Goal: Transaction & Acquisition: Purchase product/service

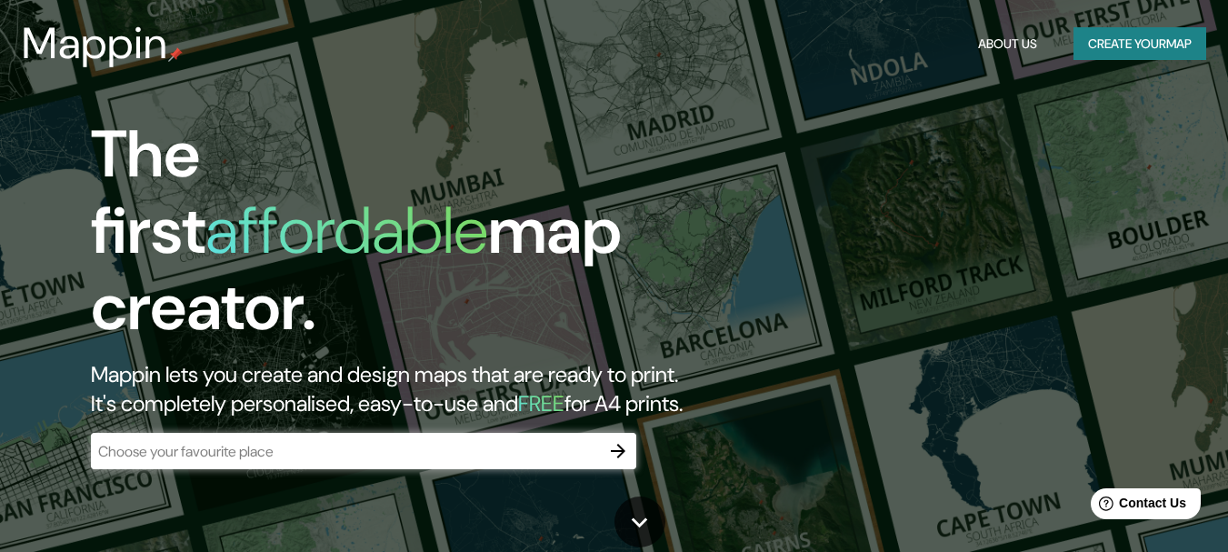
click at [1108, 52] on button "Create your map" at bounding box center [1140, 44] width 133 height 34
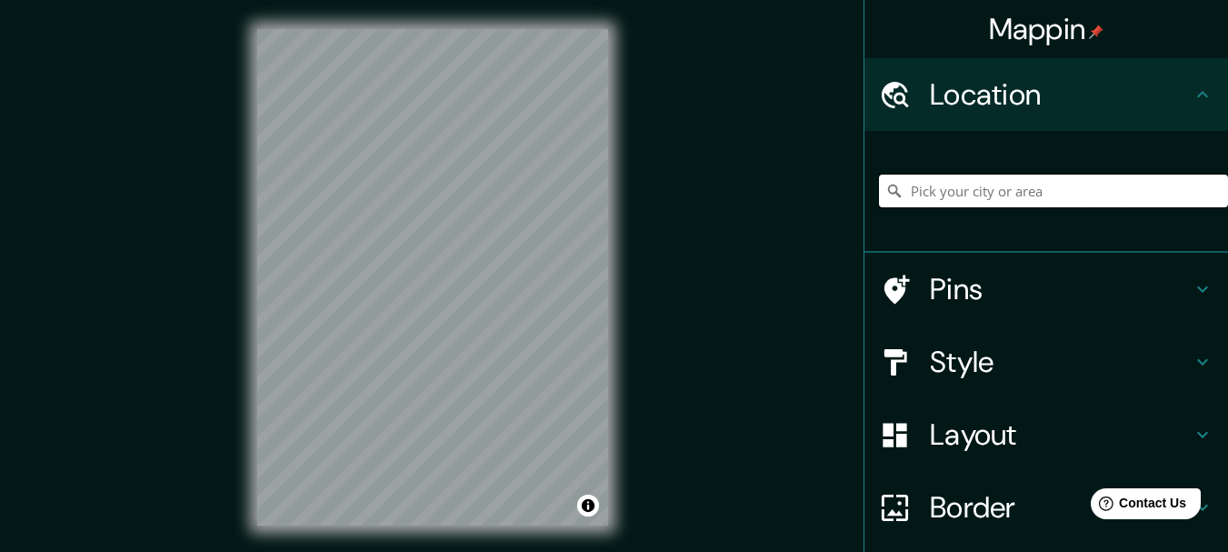
click at [939, 183] on input "Pick your city or area" at bounding box center [1053, 191] width 349 height 33
click at [885, 278] on icon at bounding box center [897, 289] width 25 height 29
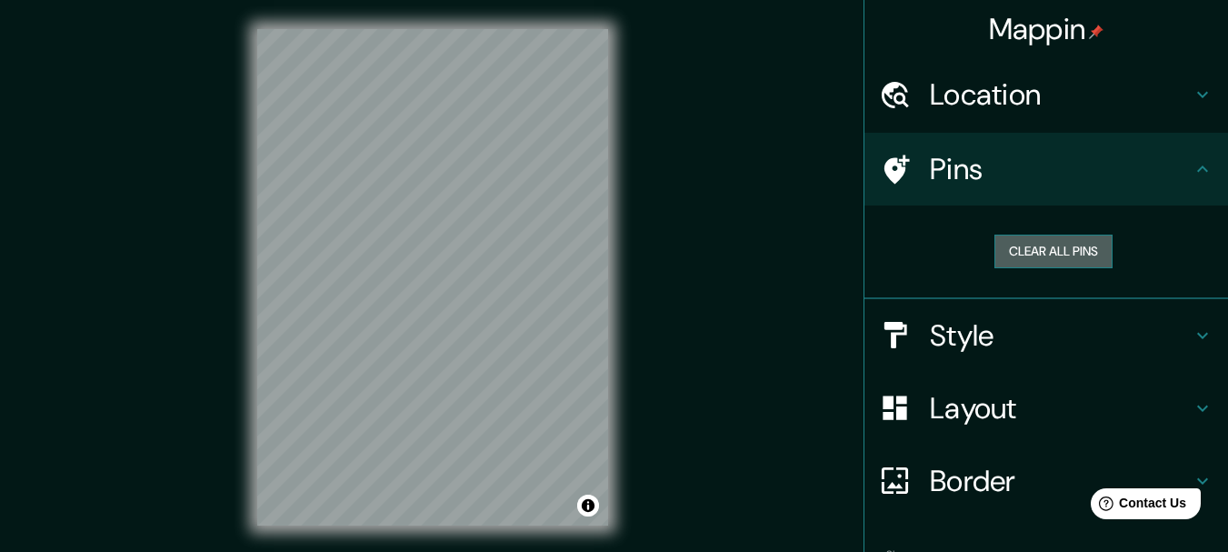
click at [996, 249] on button "Clear all pins" at bounding box center [1054, 252] width 118 height 34
click at [995, 247] on button "Clear all pins" at bounding box center [1054, 252] width 118 height 34
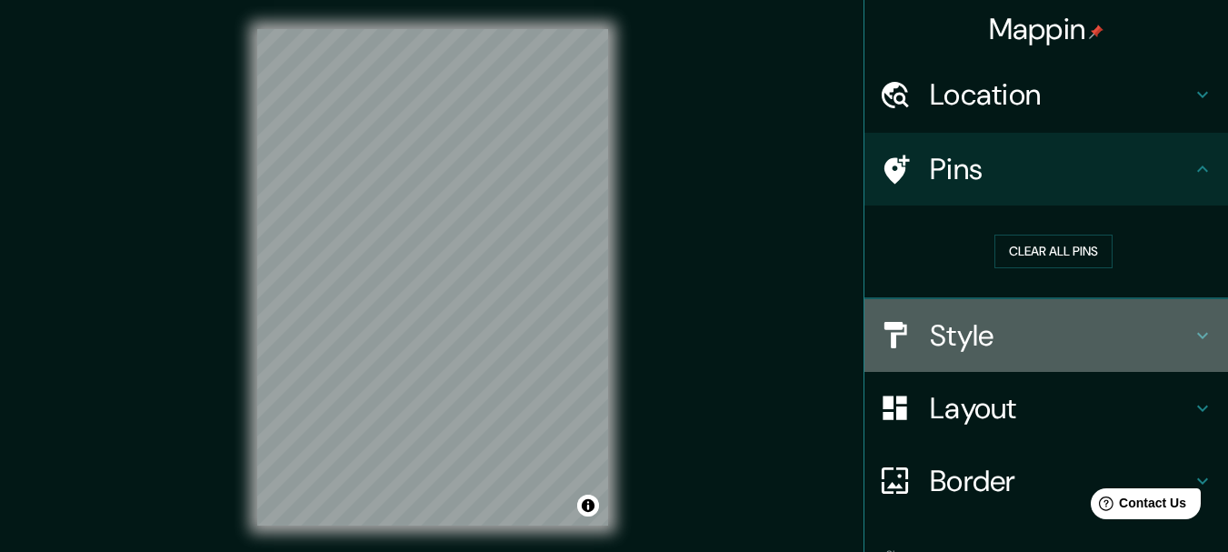
click at [908, 335] on div at bounding box center [904, 335] width 51 height 32
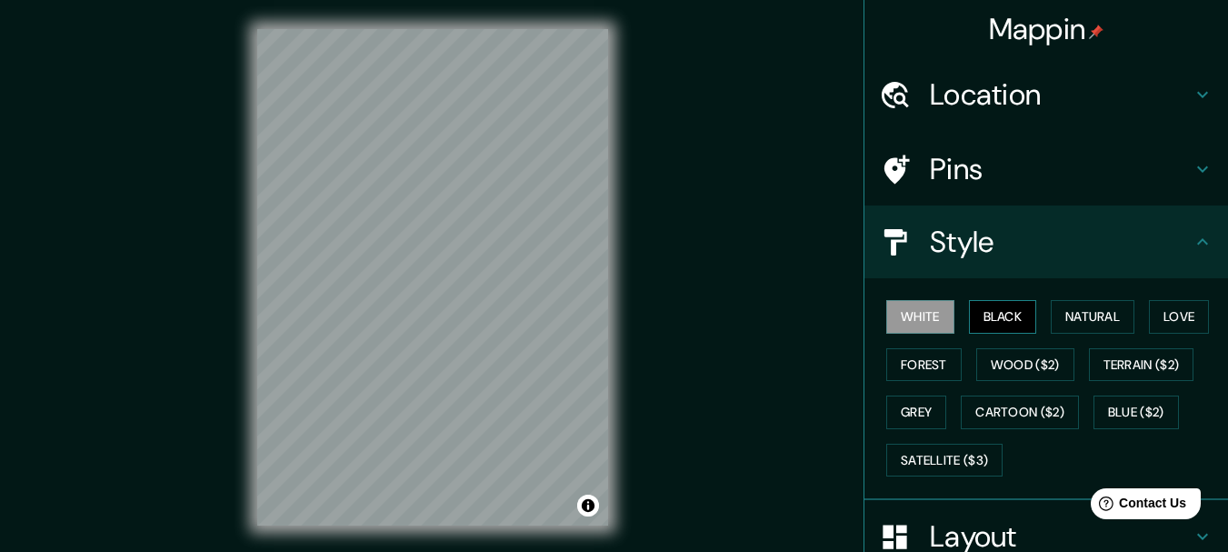
click at [984, 306] on button "Black" at bounding box center [1003, 317] width 68 height 34
click at [1083, 313] on button "Natural" at bounding box center [1093, 317] width 84 height 34
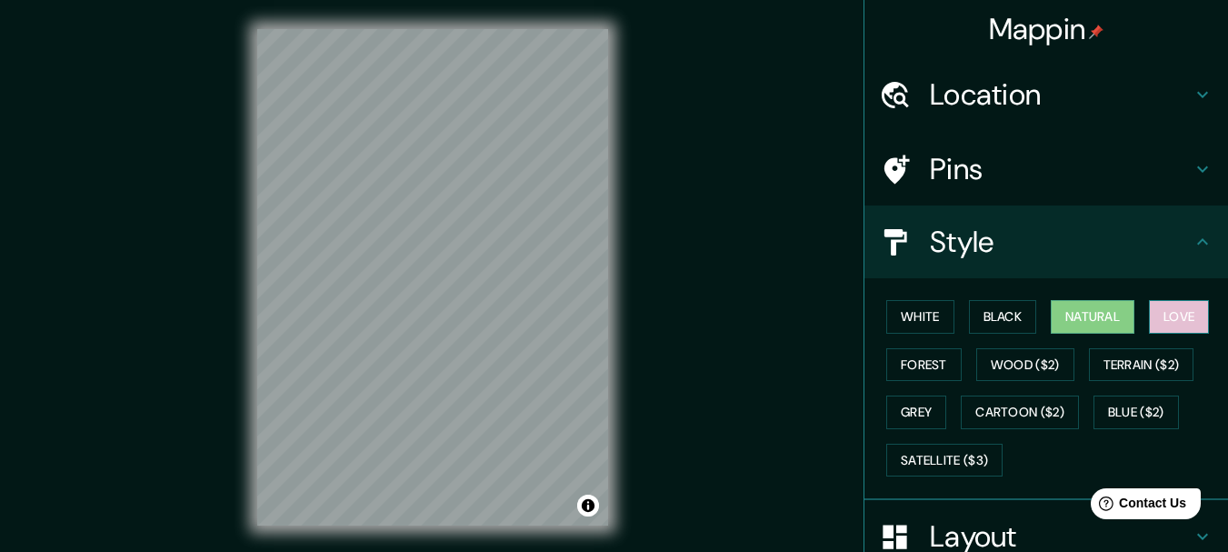
click at [1195, 316] on button "Love" at bounding box center [1179, 317] width 60 height 34
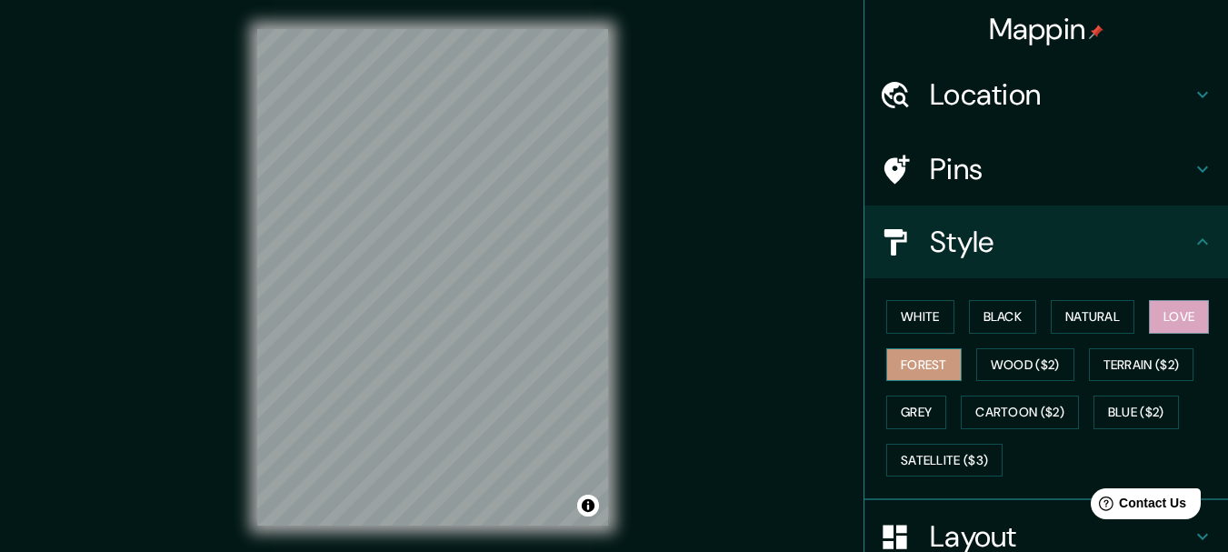
click at [904, 363] on button "Forest" at bounding box center [923, 365] width 75 height 34
click at [1149, 98] on h4 "Location" at bounding box center [1061, 94] width 262 height 36
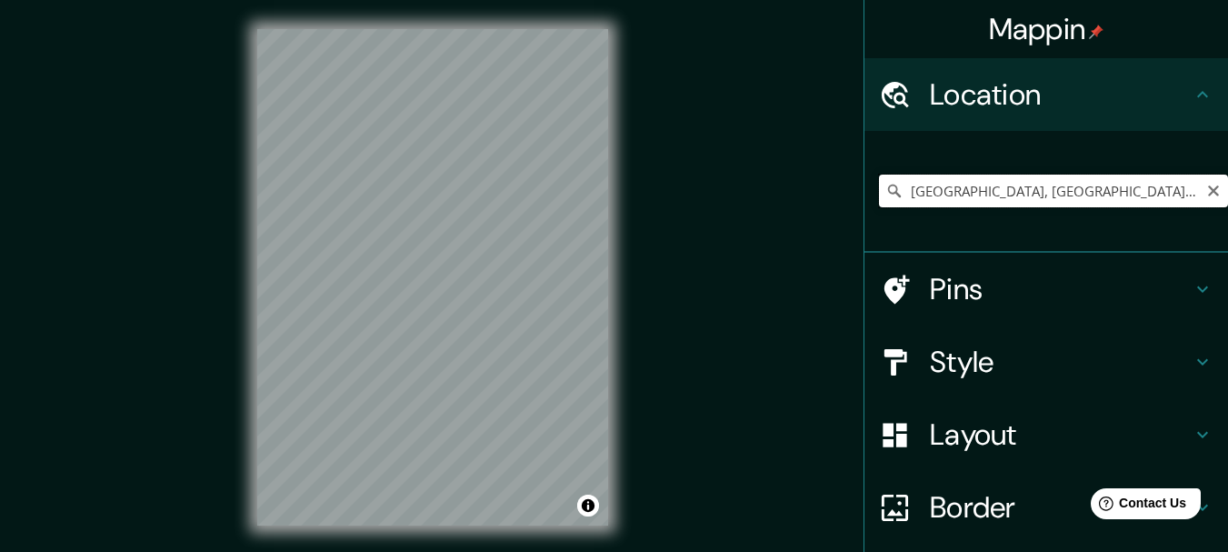
click at [1148, 188] on input "[GEOGRAPHIC_DATA], [GEOGRAPHIC_DATA], [GEOGRAPHIC_DATA]" at bounding box center [1053, 191] width 349 height 33
click at [1024, 194] on input "[GEOGRAPHIC_DATA], [GEOGRAPHIC_DATA], [GEOGRAPHIC_DATA]" at bounding box center [1053, 191] width 349 height 33
drag, startPoint x: 455, startPoint y: 251, endPoint x: 546, endPoint y: 175, distance: 118.1
click at [546, 175] on div at bounding box center [542, 172] width 15 height 15
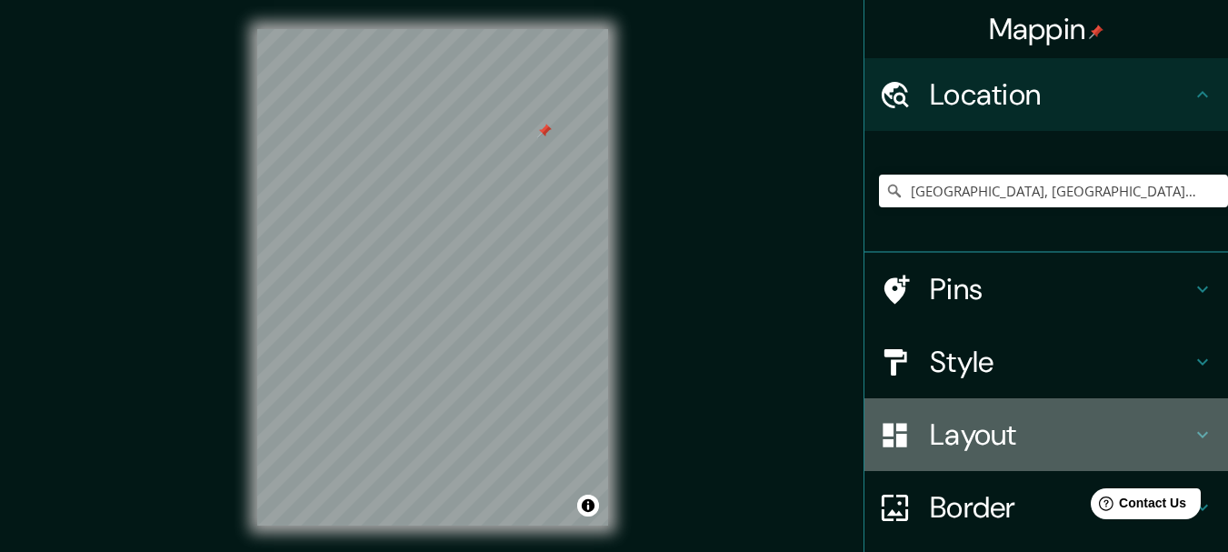
click at [946, 410] on div "Layout" at bounding box center [1047, 434] width 364 height 73
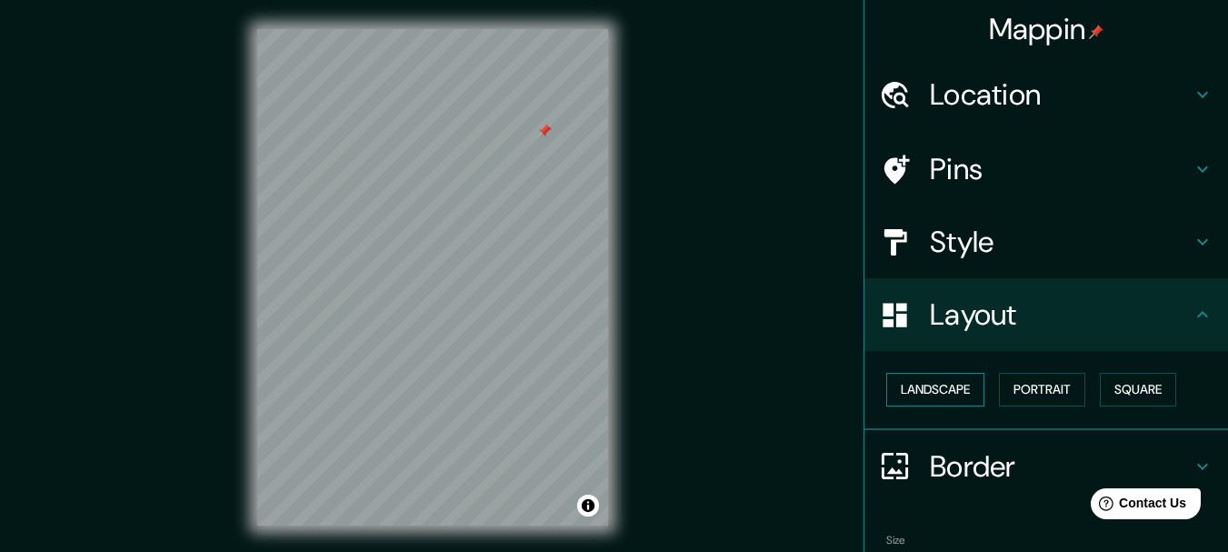
click at [936, 395] on button "Landscape" at bounding box center [935, 390] width 98 height 34
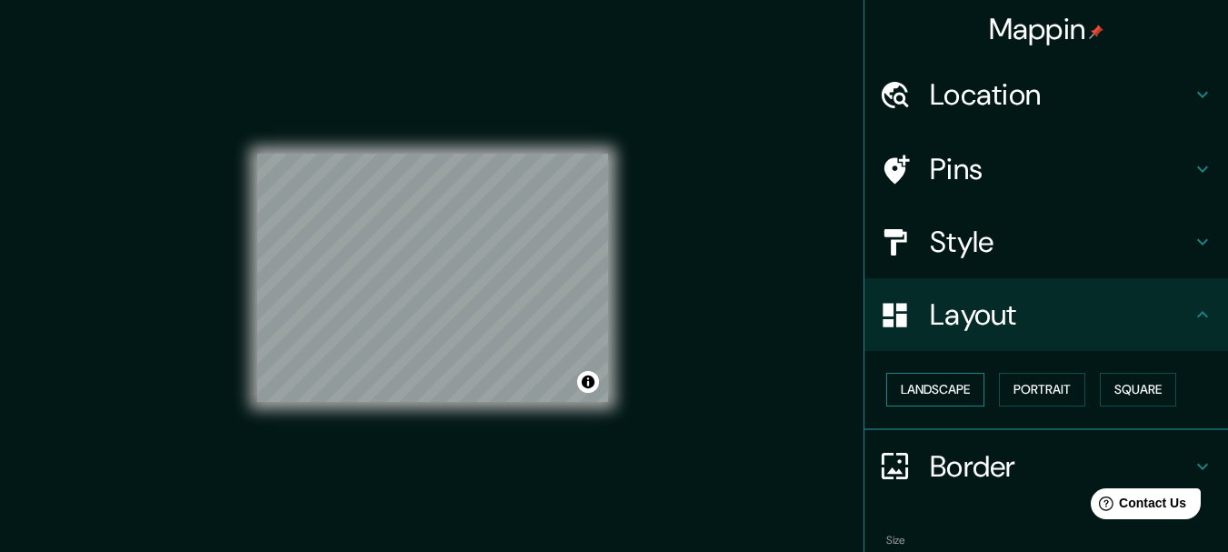
click at [936, 395] on button "Landscape" at bounding box center [935, 390] width 98 height 34
click at [1008, 385] on button "Portrait" at bounding box center [1042, 390] width 86 height 34
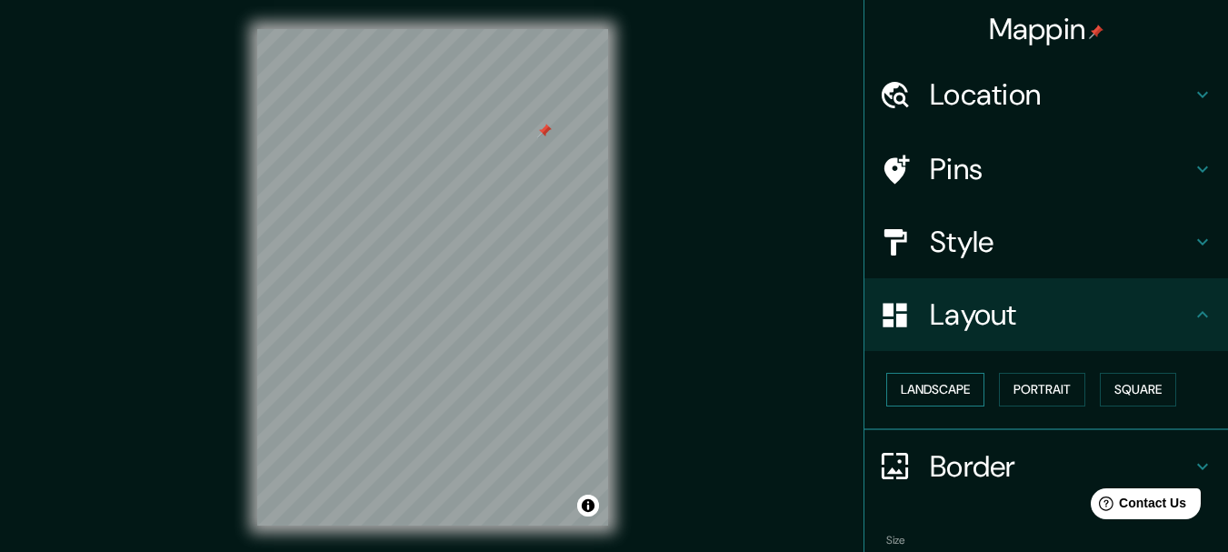
click at [955, 386] on button "Landscape" at bounding box center [935, 390] width 98 height 34
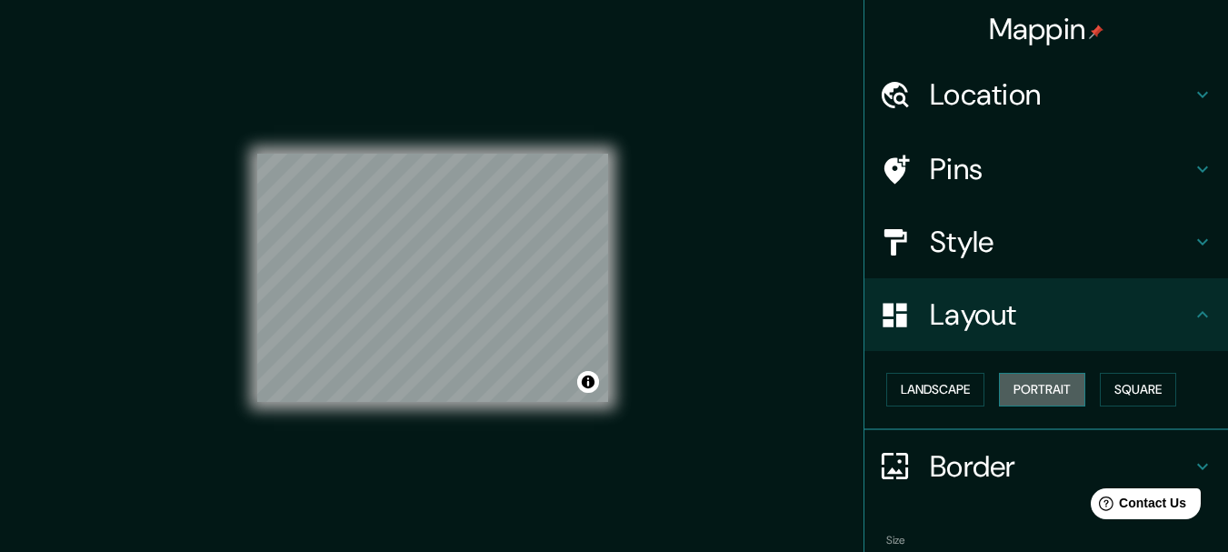
click at [1006, 384] on button "Portrait" at bounding box center [1042, 390] width 86 height 34
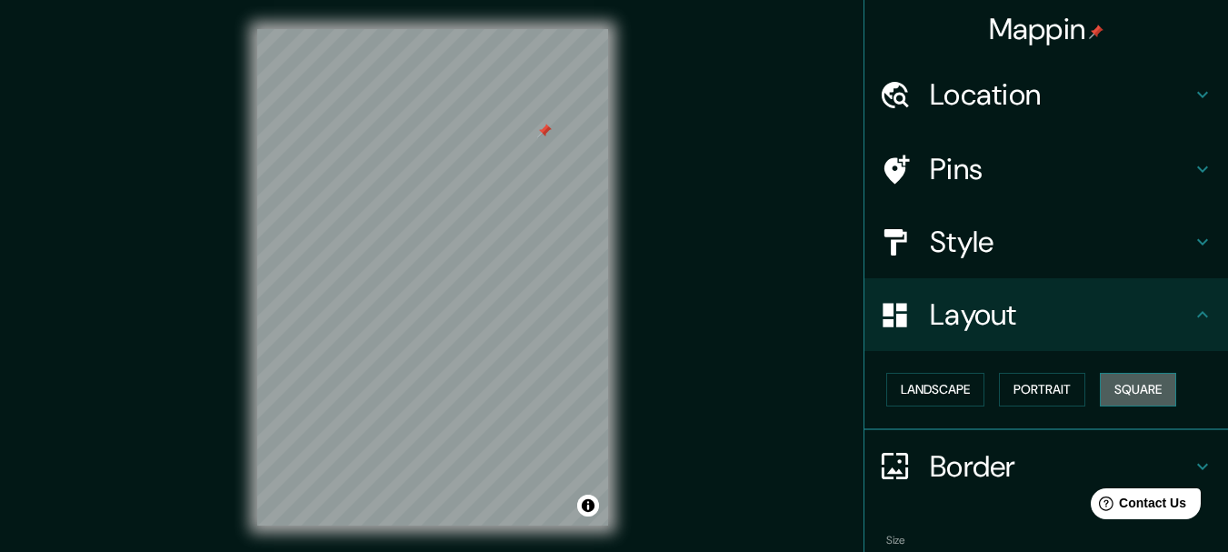
click at [1119, 380] on button "Square" at bounding box center [1138, 390] width 76 height 34
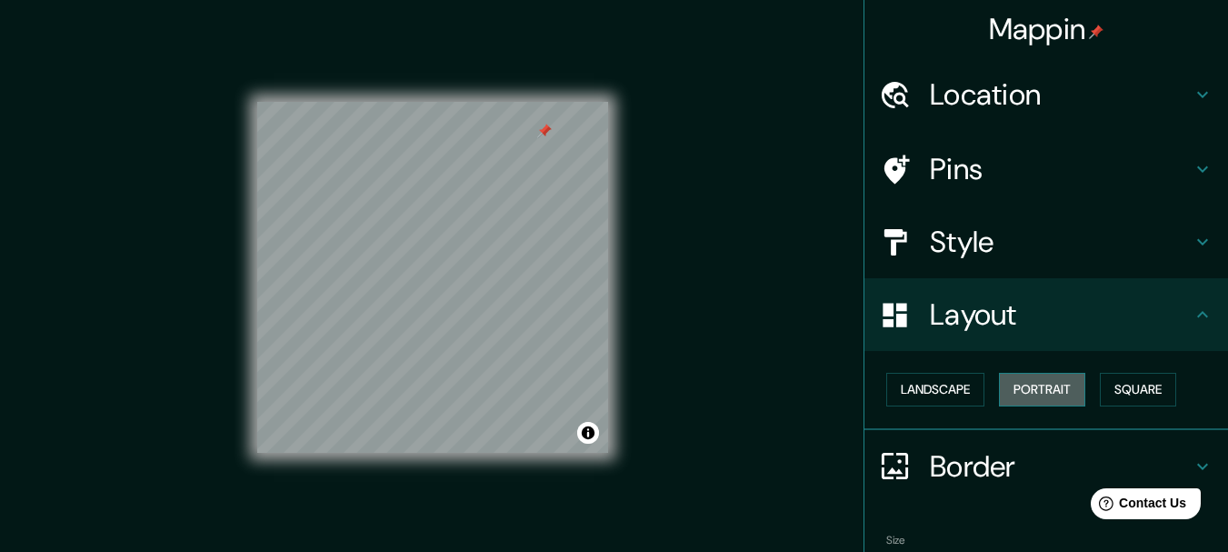
click at [1029, 385] on button "Portrait" at bounding box center [1042, 390] width 86 height 34
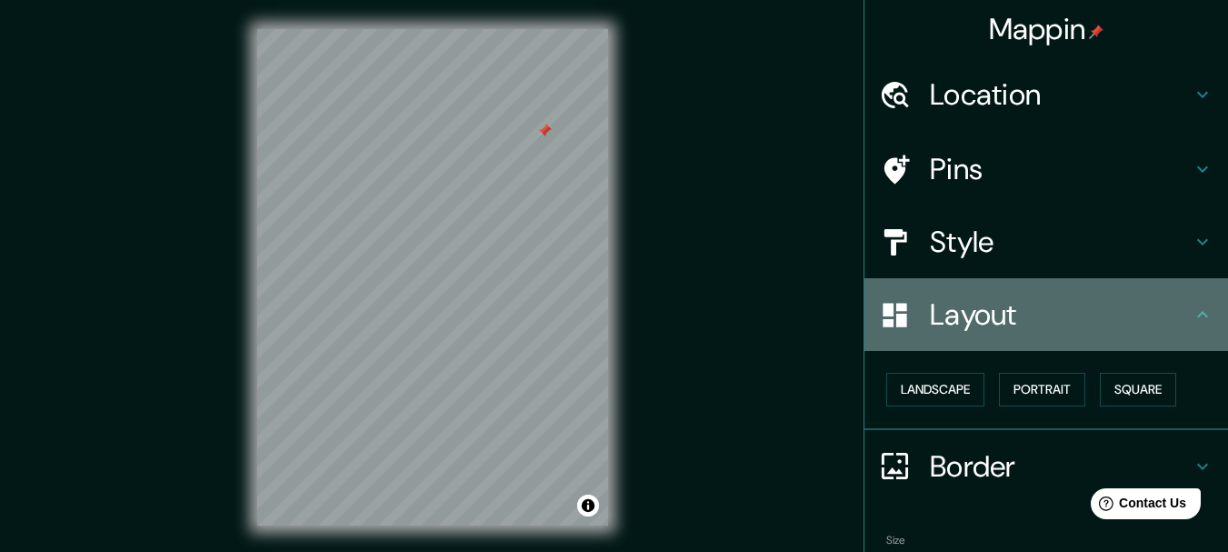
drag, startPoint x: 983, startPoint y: 322, endPoint x: 970, endPoint y: 277, distance: 46.3
click at [983, 321] on h4 "Layout" at bounding box center [1061, 314] width 262 height 36
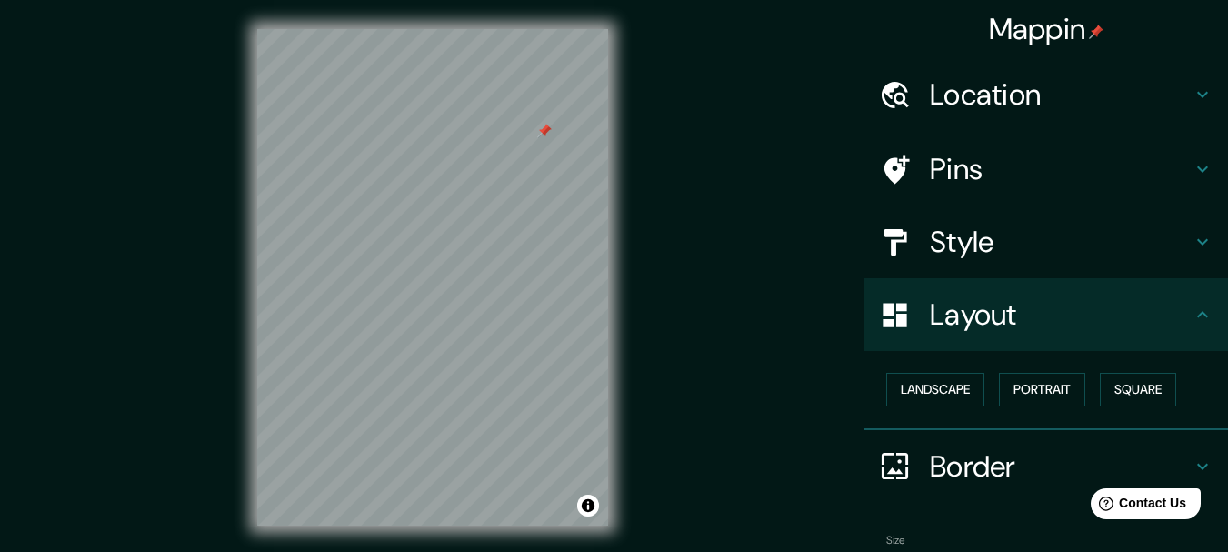
click at [962, 244] on h4 "Style" at bounding box center [1061, 242] width 262 height 36
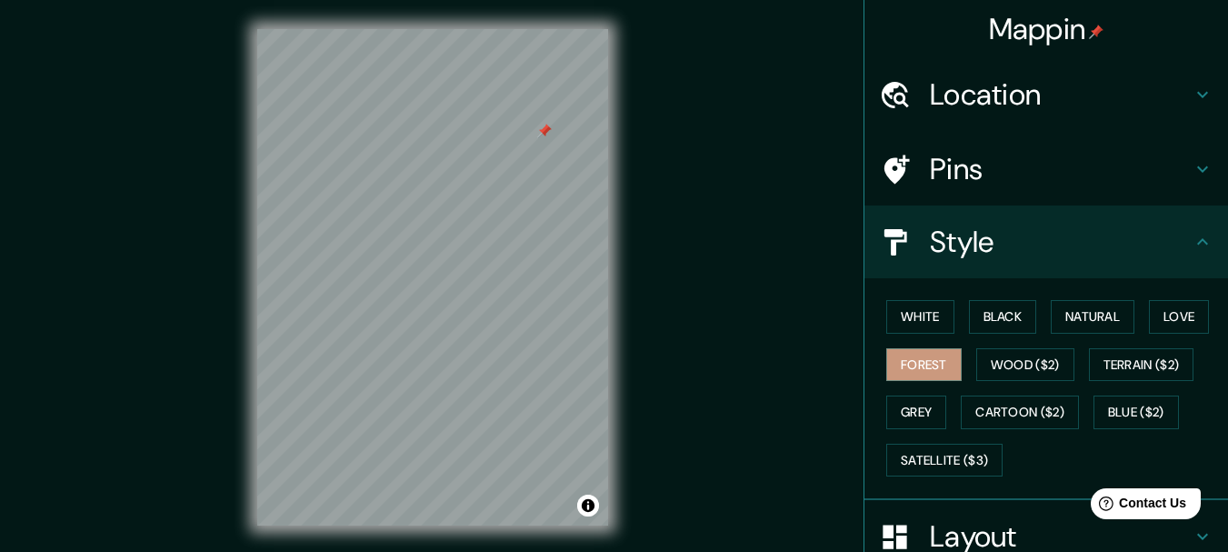
click at [952, 191] on div "Pins" at bounding box center [1047, 169] width 364 height 73
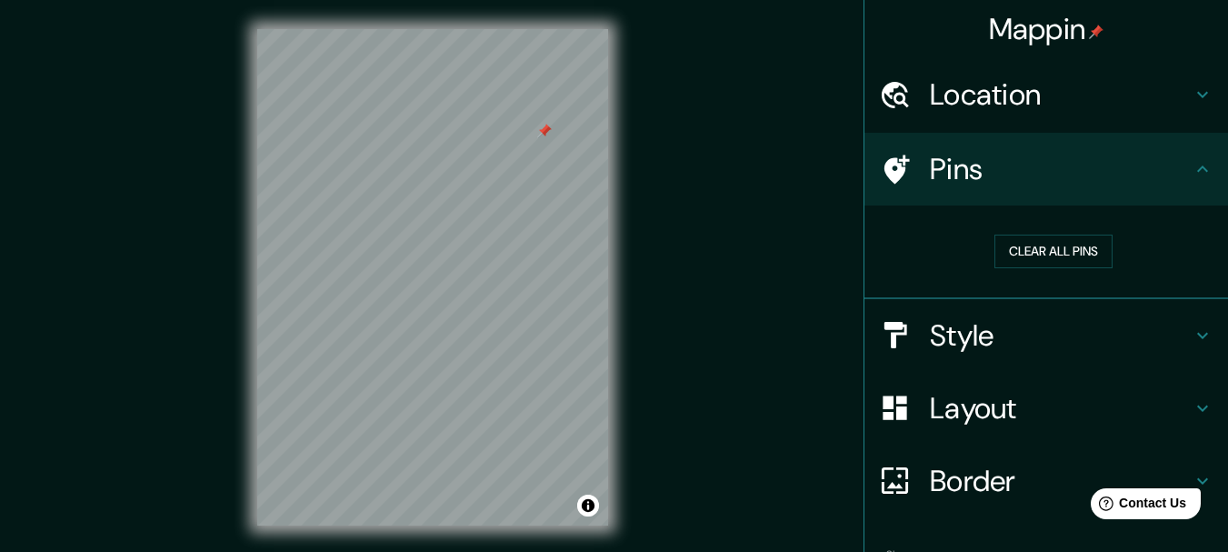
click at [972, 105] on h4 "Location" at bounding box center [1061, 94] width 262 height 36
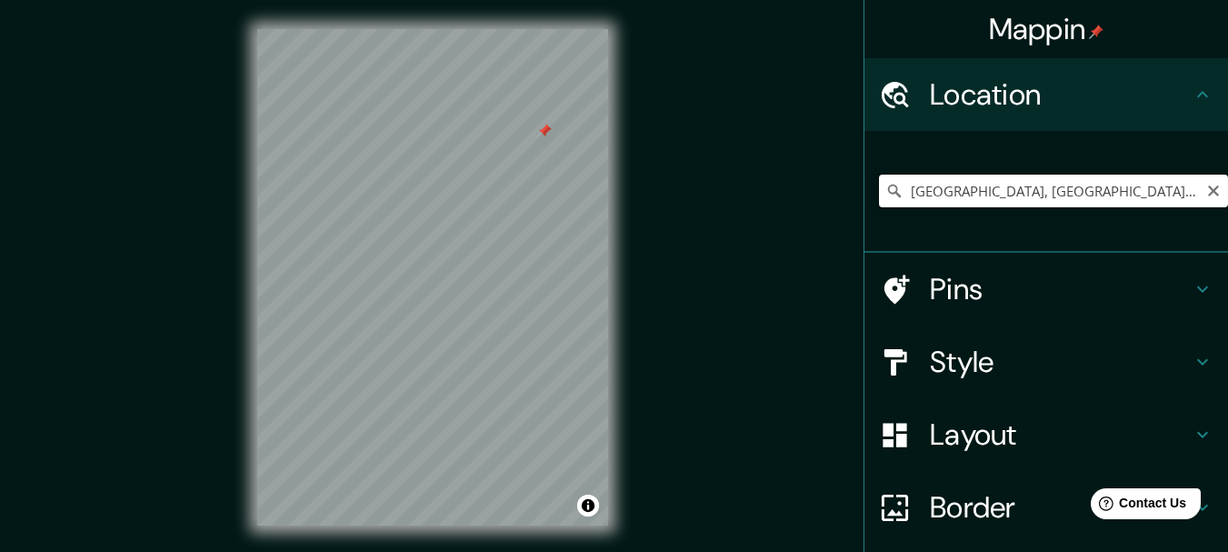
drag, startPoint x: 1150, startPoint y: 191, endPoint x: 1045, endPoint y: 198, distance: 104.8
click at [1045, 198] on input "[GEOGRAPHIC_DATA], [GEOGRAPHIC_DATA], [GEOGRAPHIC_DATA]" at bounding box center [1053, 191] width 349 height 33
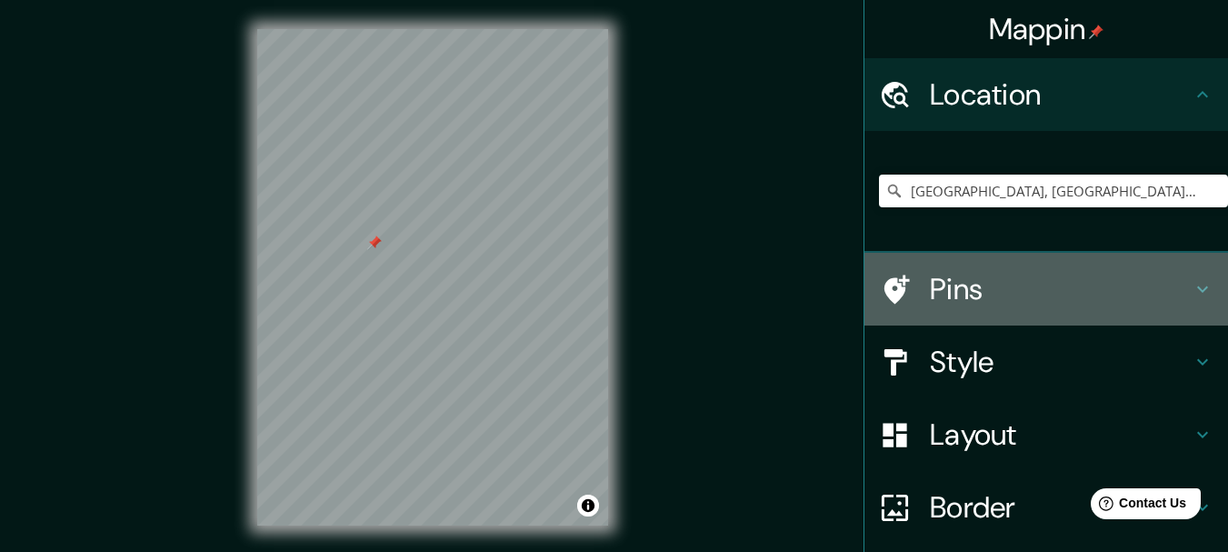
click at [976, 285] on h4 "Pins" at bounding box center [1061, 289] width 262 height 36
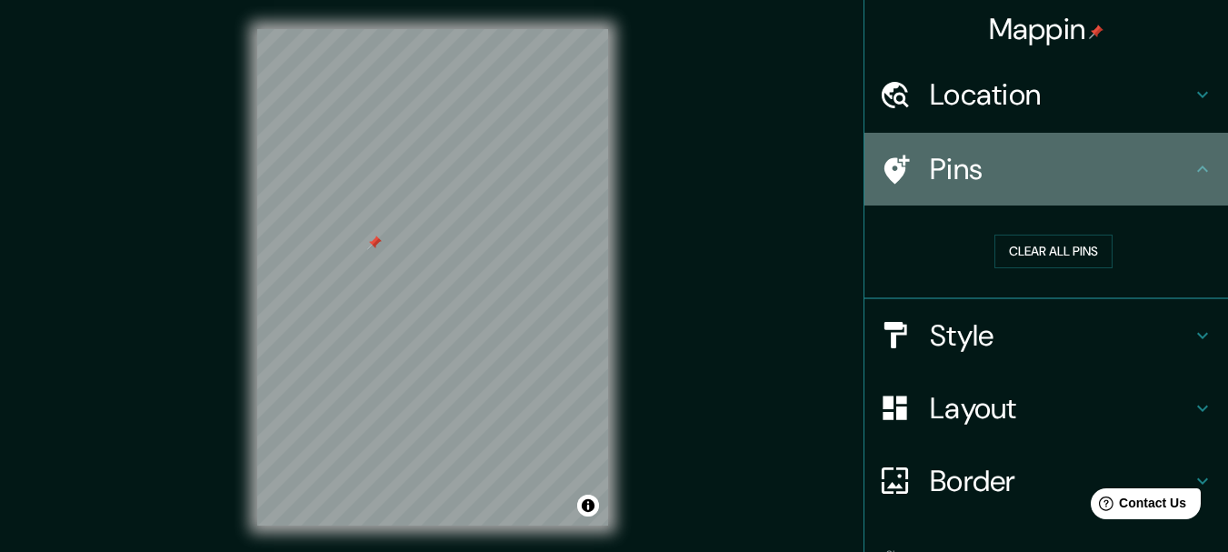
click at [1045, 173] on h4 "Pins" at bounding box center [1061, 169] width 262 height 36
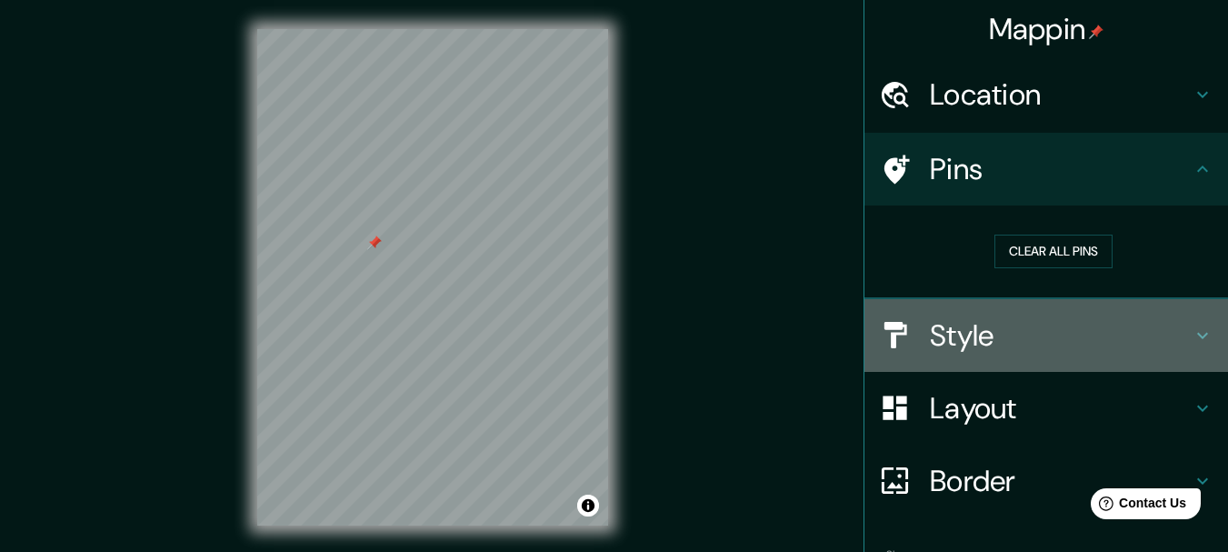
click at [968, 331] on h4 "Style" at bounding box center [1061, 335] width 262 height 36
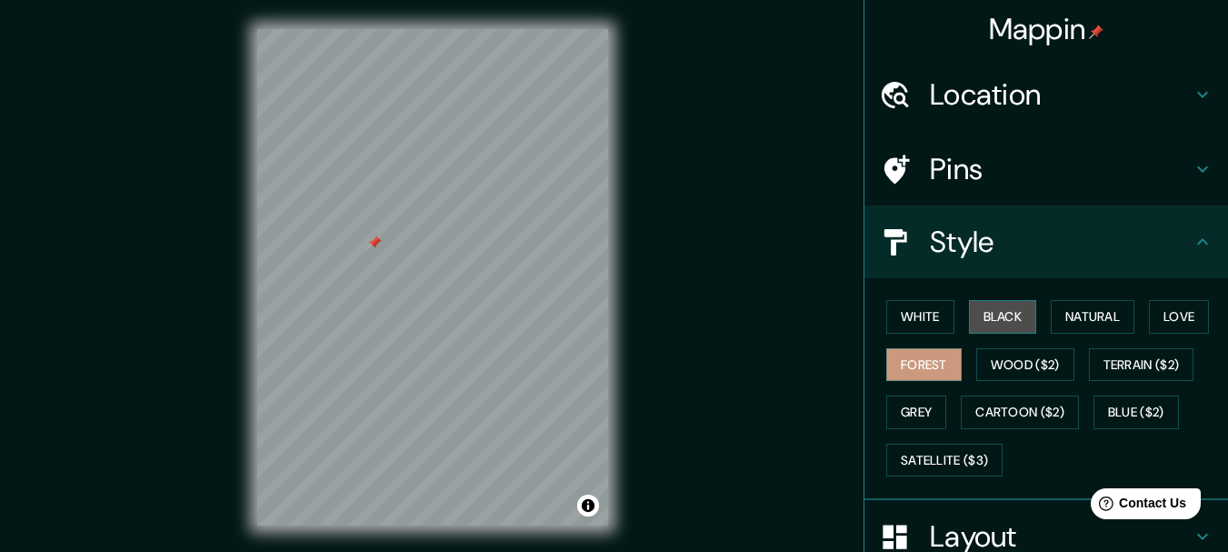
click at [986, 315] on button "Black" at bounding box center [1003, 317] width 68 height 34
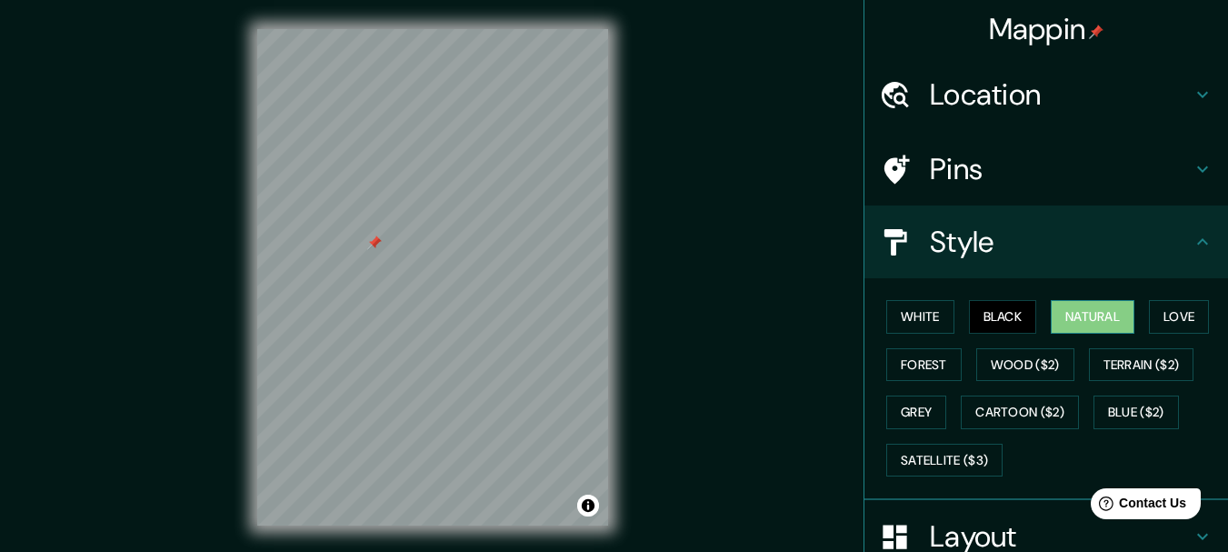
click at [1106, 305] on button "Natural" at bounding box center [1093, 317] width 84 height 34
drag, startPoint x: 416, startPoint y: 264, endPoint x: 525, endPoint y: 312, distance: 119.3
click at [525, 312] on div at bounding box center [527, 312] width 15 height 15
drag, startPoint x: 367, startPoint y: 420, endPoint x: 418, endPoint y: 221, distance: 205.5
click at [396, 327] on div at bounding box center [389, 334] width 15 height 15
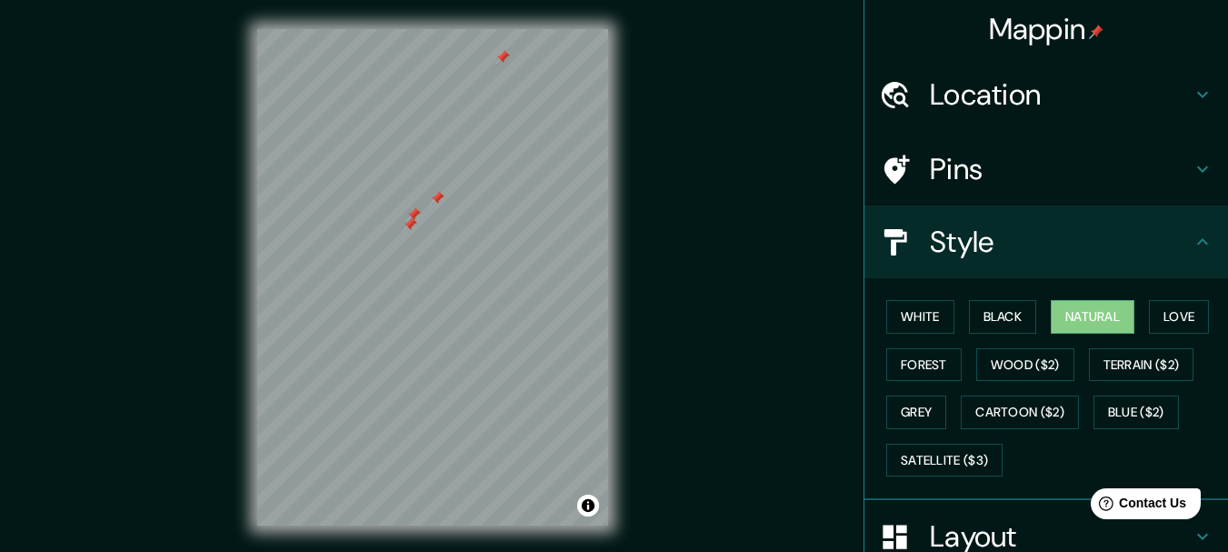
click at [418, 221] on div at bounding box center [413, 214] width 15 height 15
click at [1032, 95] on h4 "Location" at bounding box center [1061, 94] width 262 height 36
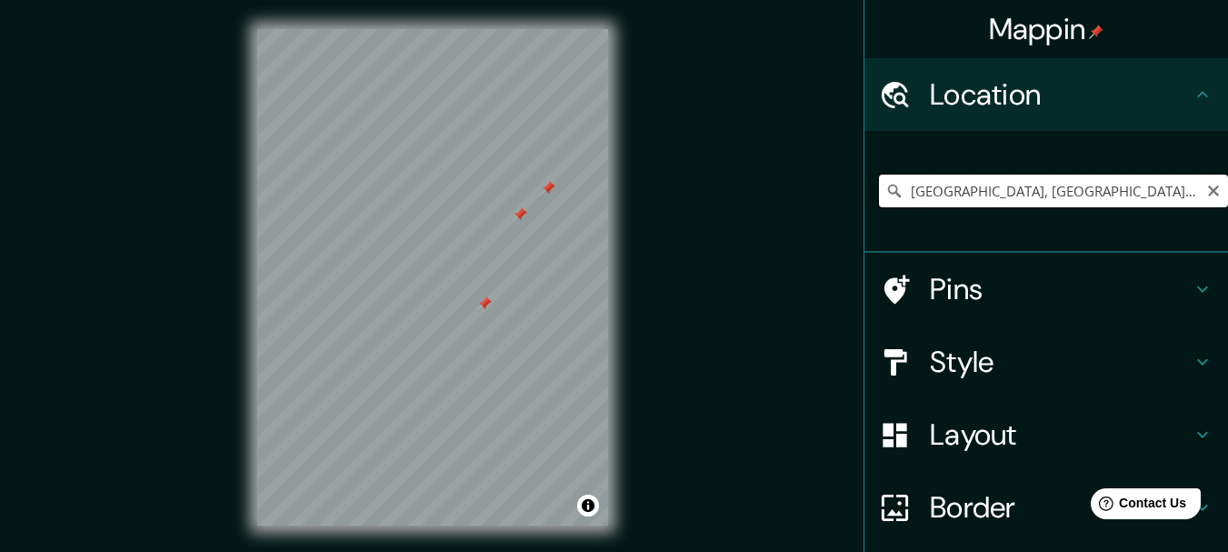
click at [901, 190] on input "[GEOGRAPHIC_DATA], [GEOGRAPHIC_DATA], [GEOGRAPHIC_DATA]" at bounding box center [1053, 191] width 349 height 33
click at [1025, 188] on input "[GEOGRAPHIC_DATA], [GEOGRAPHIC_DATA], [GEOGRAPHIC_DATA]" at bounding box center [1053, 191] width 349 height 33
click at [899, 198] on input "[GEOGRAPHIC_DATA], [GEOGRAPHIC_DATA], [GEOGRAPHIC_DATA]" at bounding box center [1053, 191] width 349 height 33
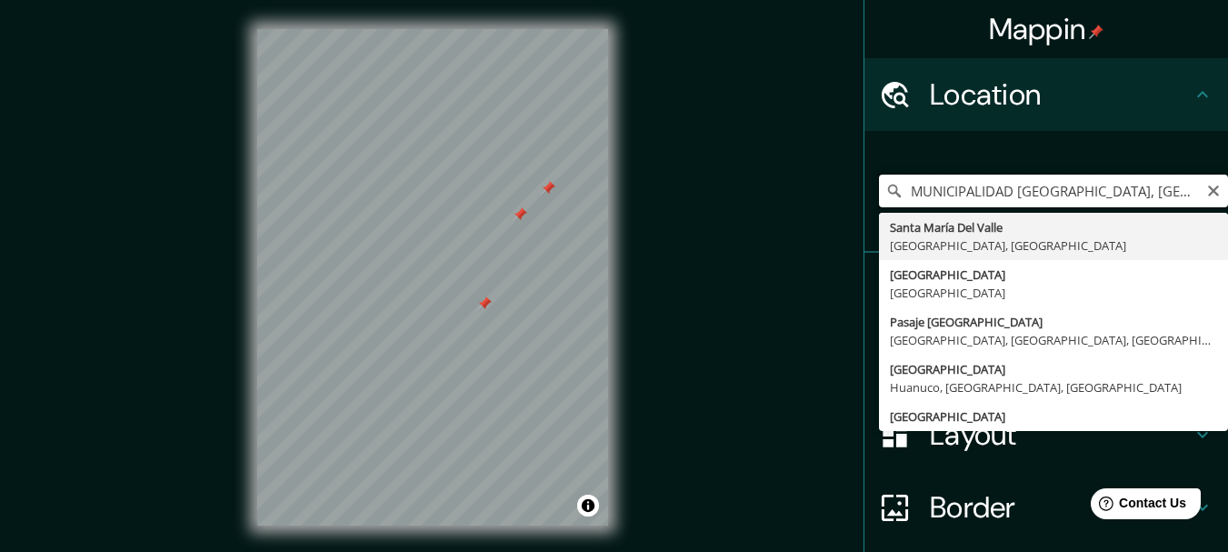
type input "[GEOGRAPHIC_DATA], [GEOGRAPHIC_DATA], [GEOGRAPHIC_DATA]"
click at [926, 192] on input "[GEOGRAPHIC_DATA], [GEOGRAPHIC_DATA], [GEOGRAPHIC_DATA]" at bounding box center [1053, 191] width 349 height 33
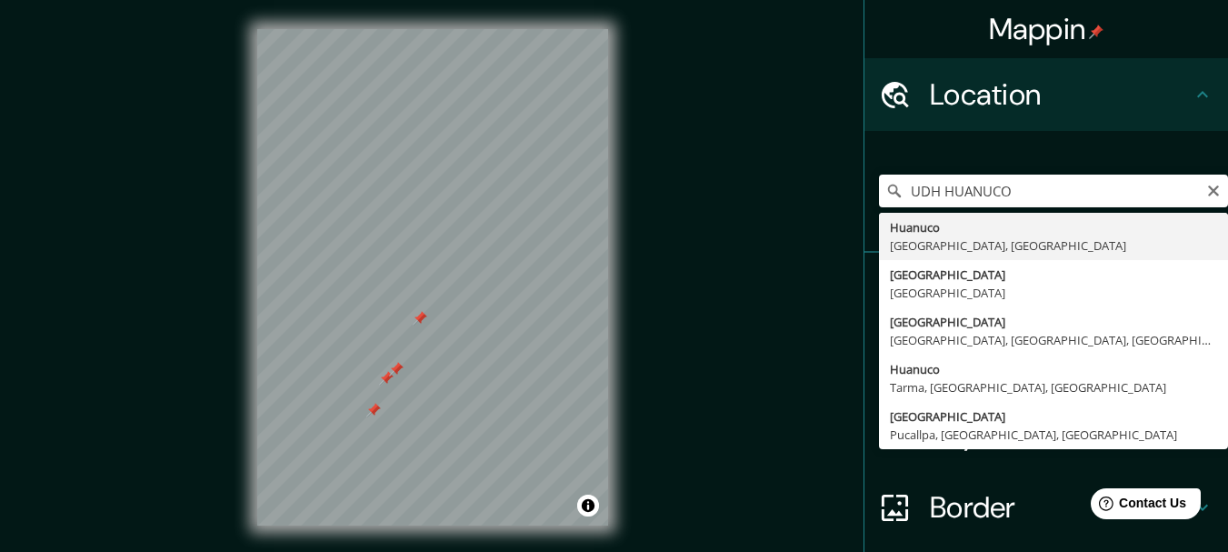
type input "Huanuco, [GEOGRAPHIC_DATA], [GEOGRAPHIC_DATA]"
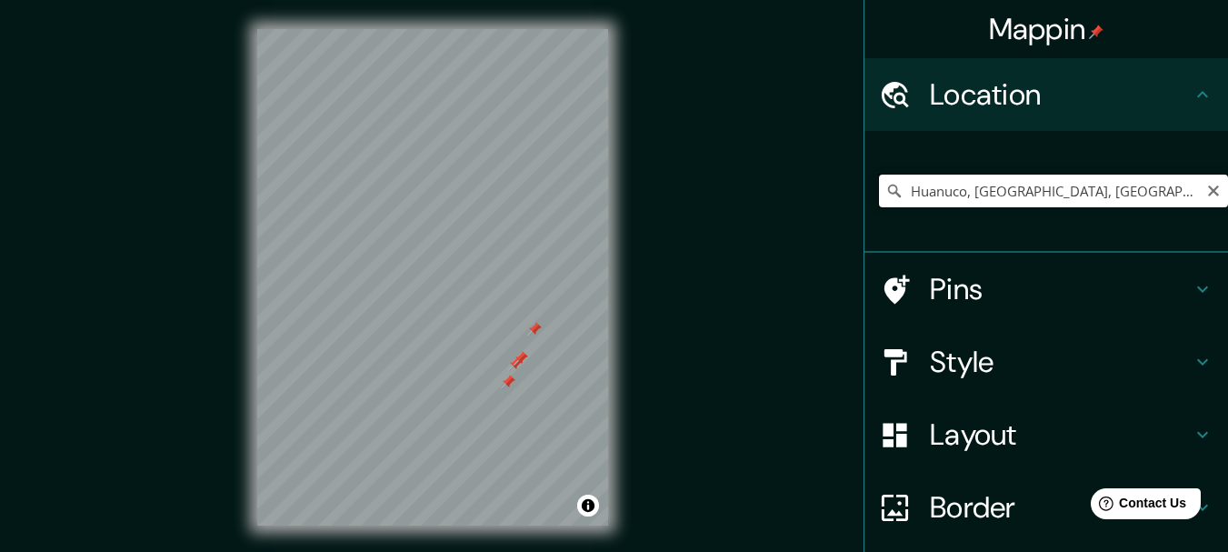
click at [1182, 190] on input "Huanuco, [GEOGRAPHIC_DATA], [GEOGRAPHIC_DATA]" at bounding box center [1053, 191] width 349 height 33
click at [463, 264] on div at bounding box center [470, 267] width 15 height 15
click at [935, 294] on h4 "Pins" at bounding box center [1061, 289] width 262 height 36
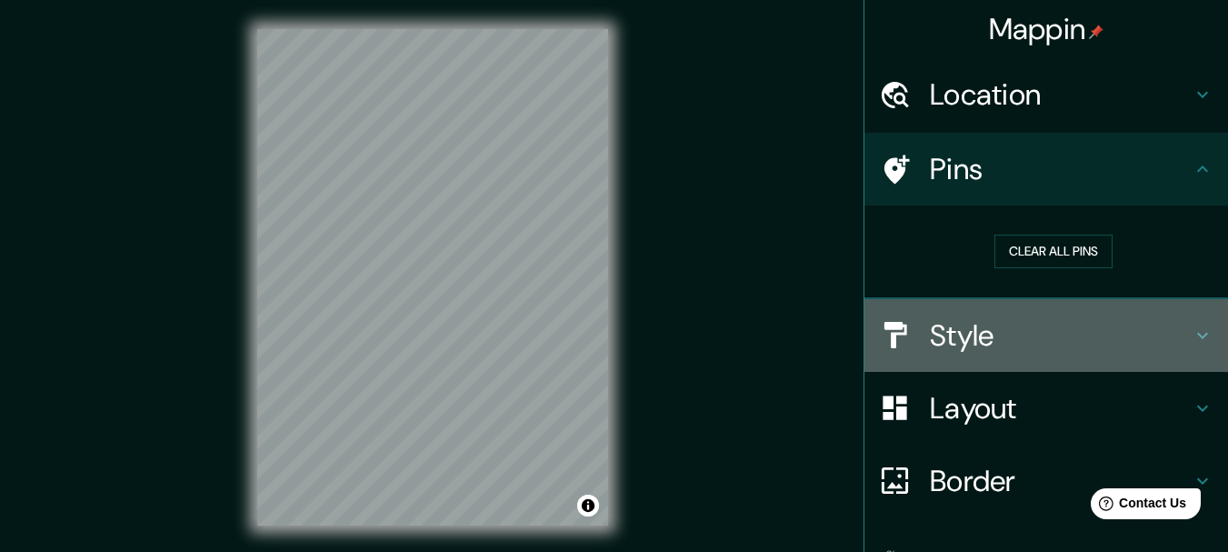
click at [939, 325] on h4 "Style" at bounding box center [1061, 335] width 262 height 36
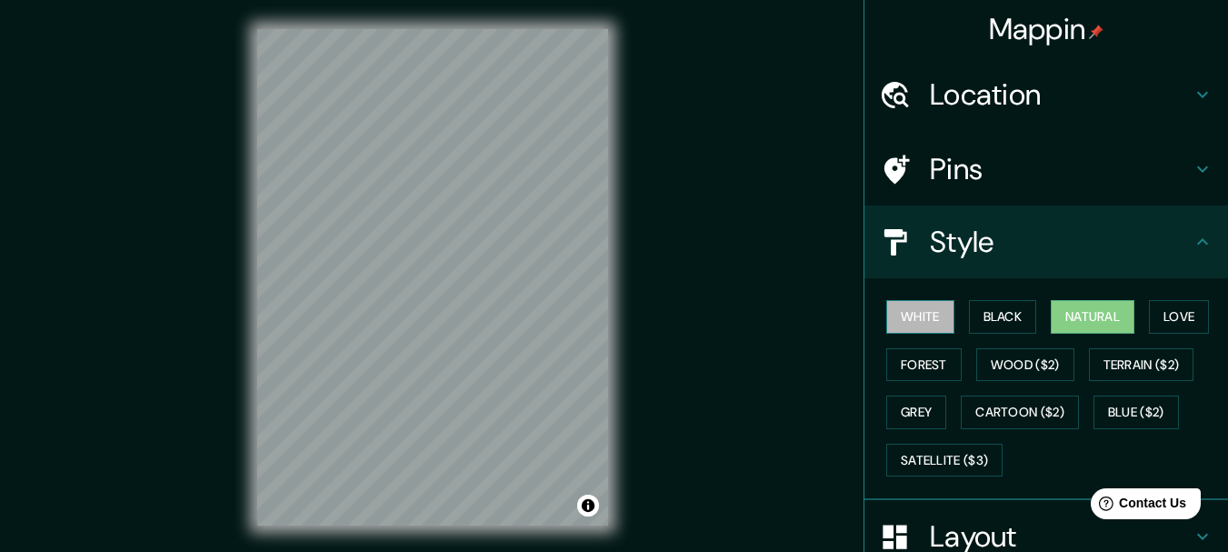
click at [922, 323] on button "White" at bounding box center [920, 317] width 68 height 34
click at [978, 315] on button "Black" at bounding box center [1003, 317] width 68 height 34
click at [1095, 306] on button "Natural" at bounding box center [1093, 317] width 84 height 34
click at [475, 141] on div at bounding box center [473, 142] width 15 height 15
click at [1070, 35] on h4 "Mappin" at bounding box center [1046, 29] width 115 height 36
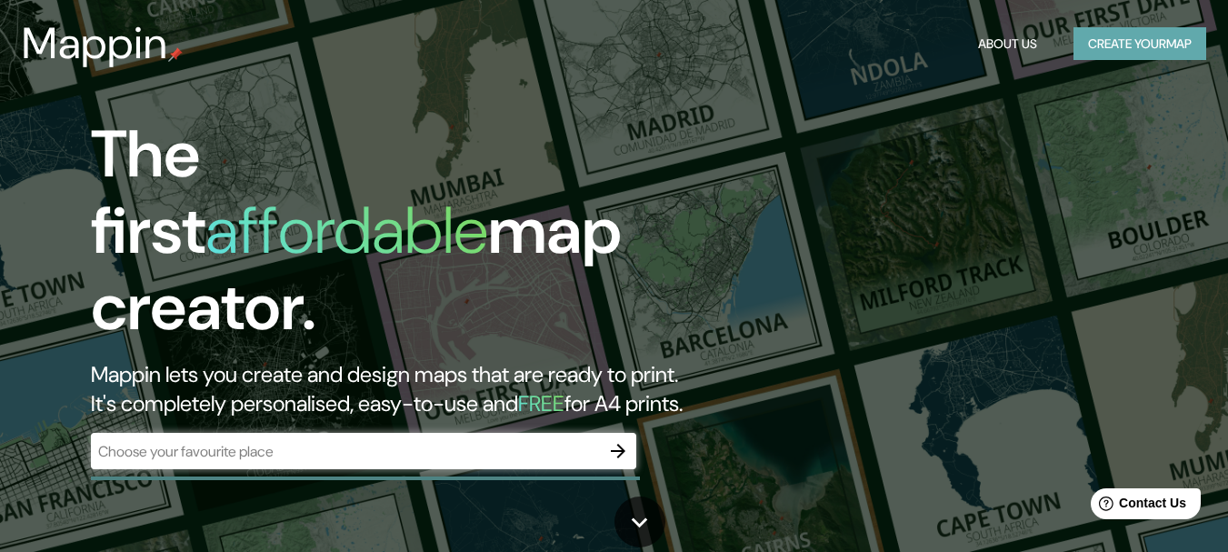
click at [1095, 36] on button "Create your map" at bounding box center [1140, 44] width 133 height 34
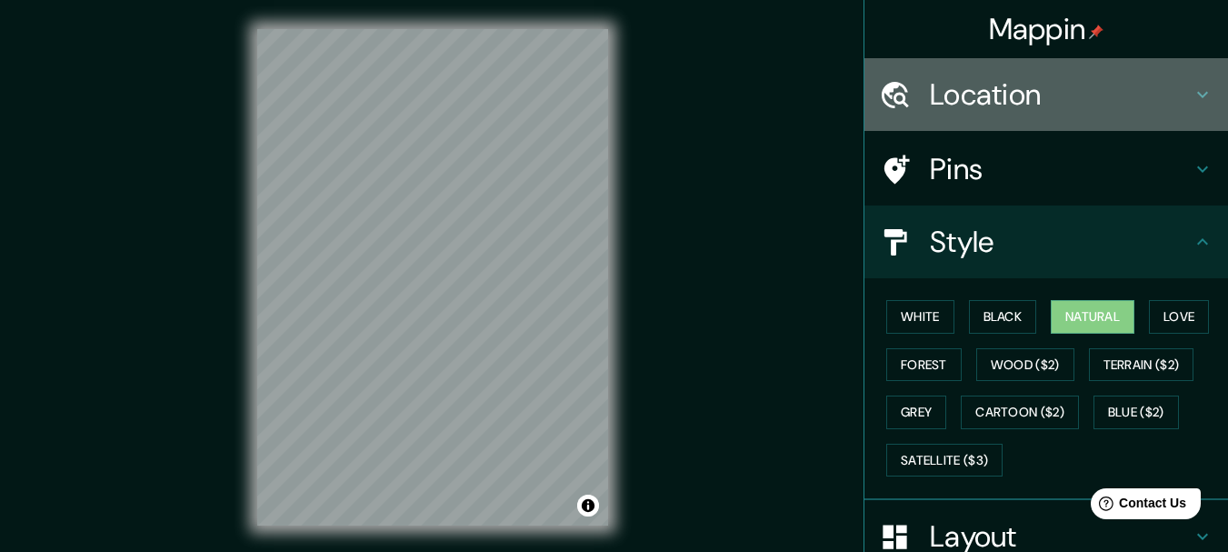
click at [1025, 86] on h4 "Location" at bounding box center [1061, 94] width 262 height 36
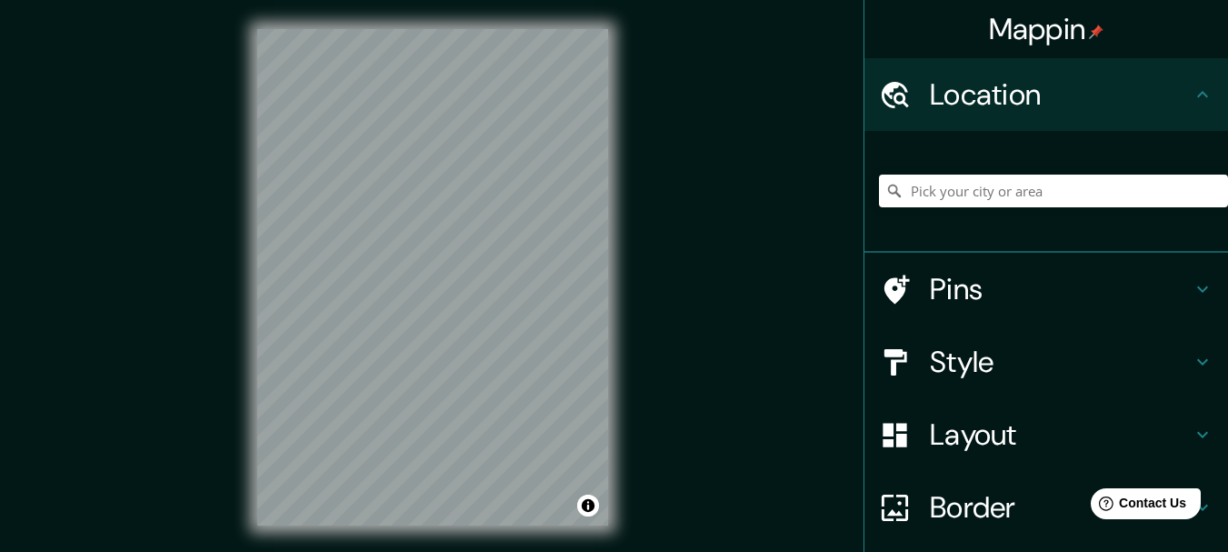
click at [996, 208] on div at bounding box center [1053, 190] width 349 height 91
click at [995, 201] on input "Pick your city or area" at bounding box center [1053, 191] width 349 height 33
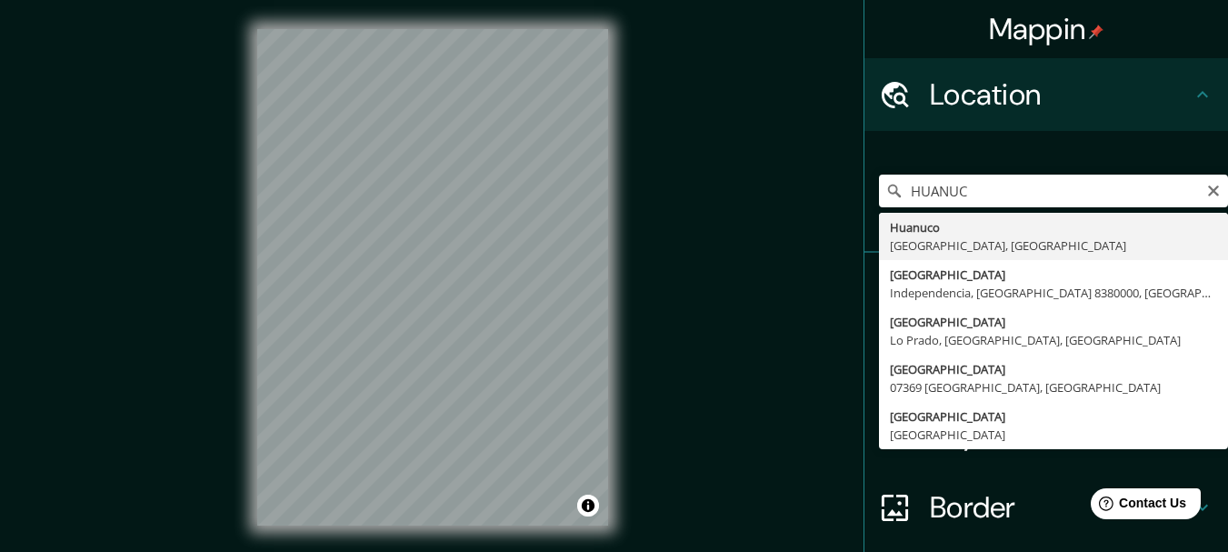
type input "Huanuco, [GEOGRAPHIC_DATA], [GEOGRAPHIC_DATA]"
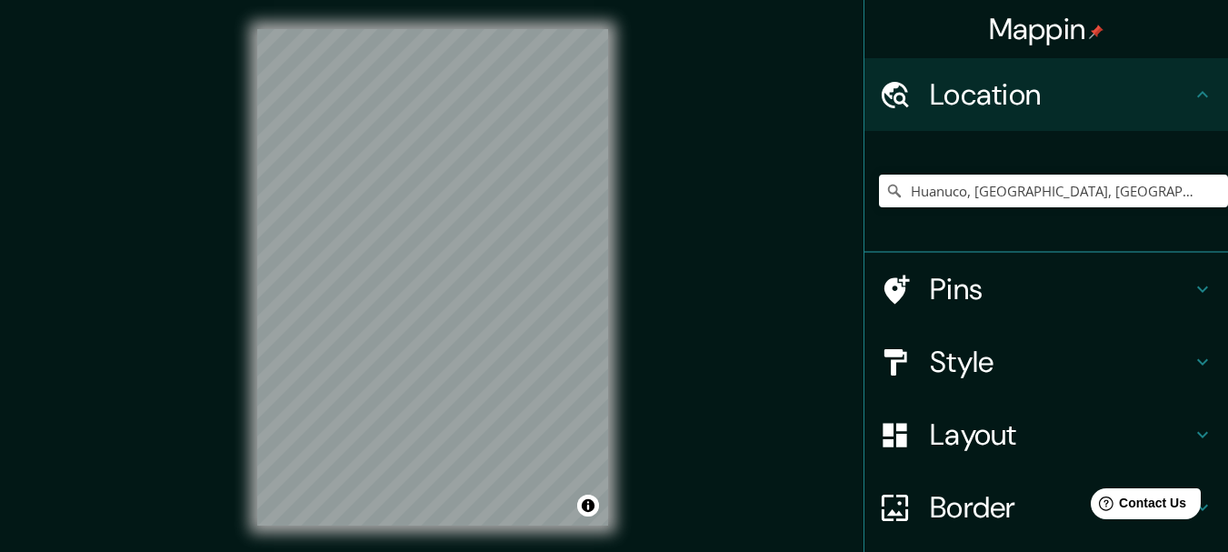
click at [135, 285] on div "Mappin Location [GEOGRAPHIC_DATA], [GEOGRAPHIC_DATA], [GEOGRAPHIC_DATA] Pins St…" at bounding box center [614, 292] width 1228 height 584
click at [974, 356] on h4 "Style" at bounding box center [1061, 362] width 262 height 36
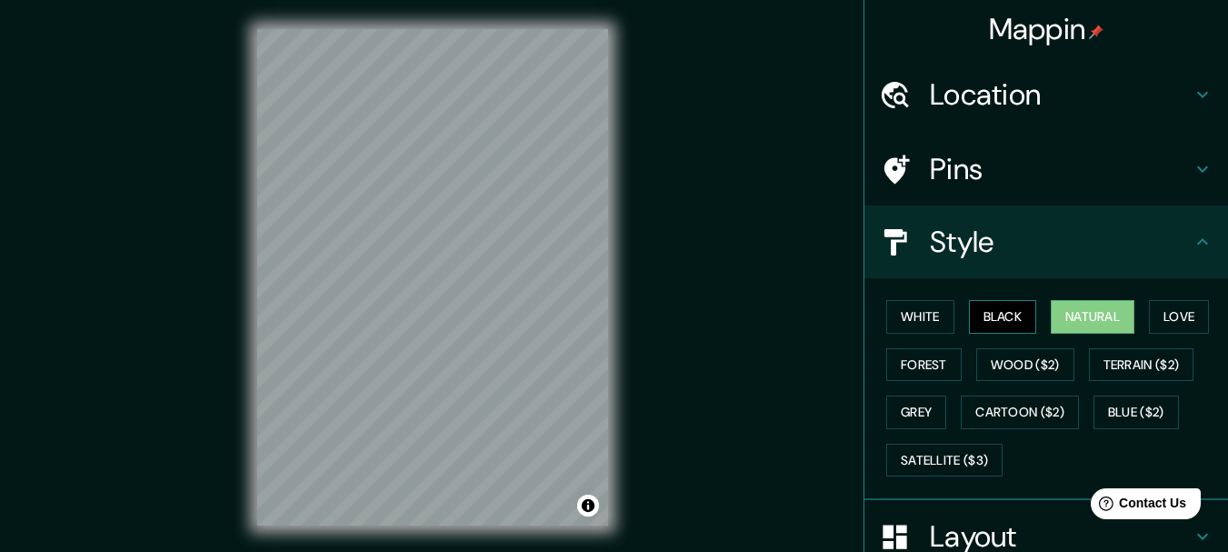
click at [984, 315] on button "Black" at bounding box center [1003, 317] width 68 height 34
click at [1165, 307] on button "Love" at bounding box center [1179, 317] width 60 height 34
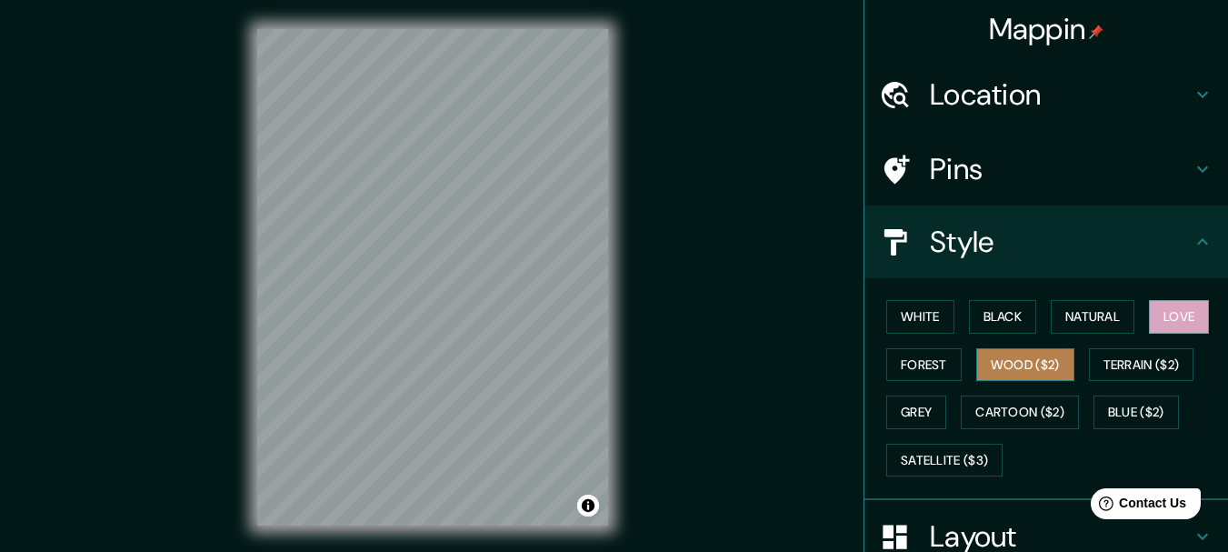
click at [986, 369] on button "Wood ($2)" at bounding box center [1025, 365] width 98 height 34
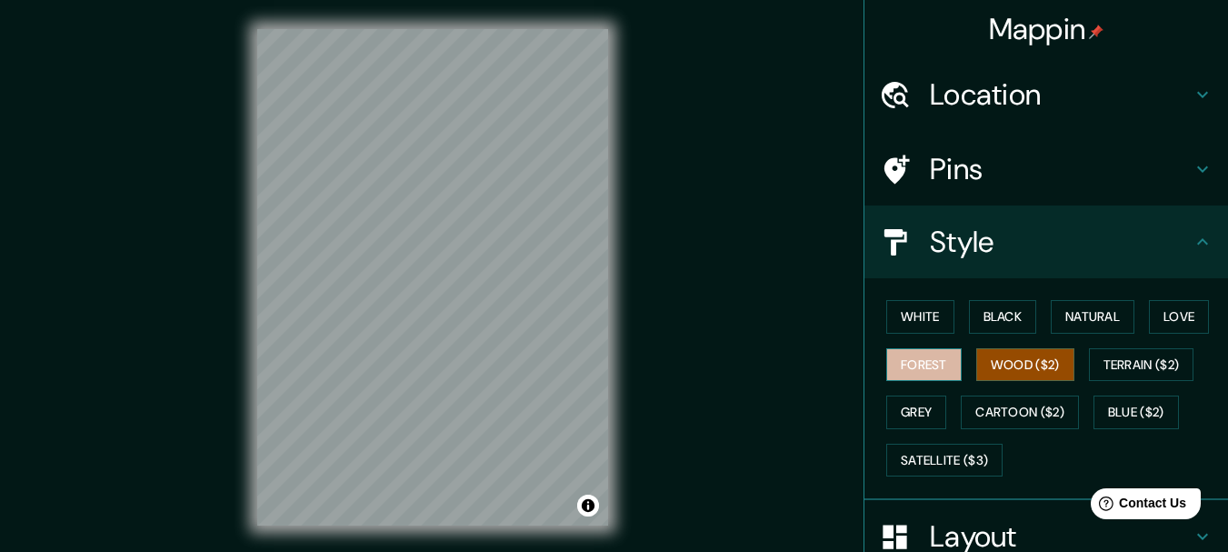
click at [919, 367] on button "Forest" at bounding box center [923, 365] width 75 height 34
click at [976, 358] on button "Wood ($2)" at bounding box center [1025, 365] width 98 height 34
click at [909, 416] on button "Grey" at bounding box center [916, 412] width 60 height 34
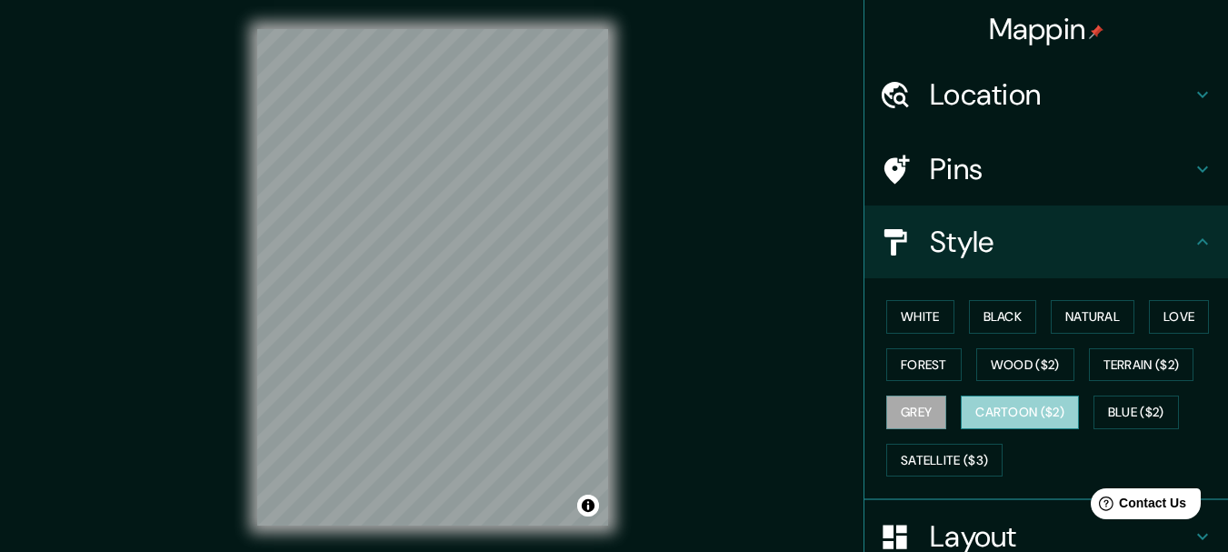
click at [1005, 409] on button "Cartoon ($2)" at bounding box center [1020, 412] width 118 height 34
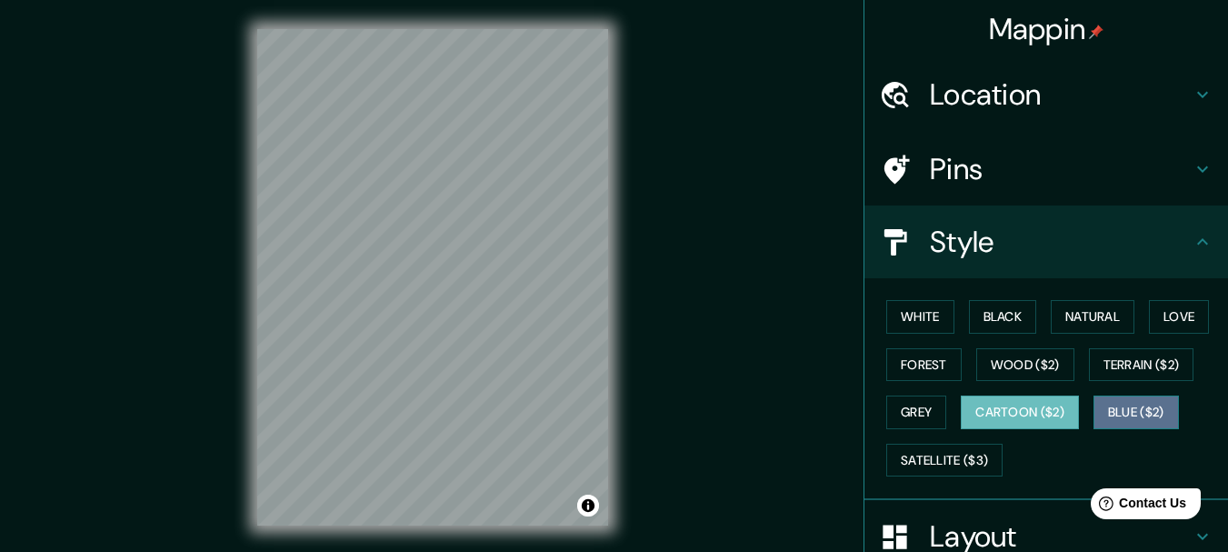
click at [1125, 406] on button "Blue ($2)" at bounding box center [1136, 412] width 85 height 34
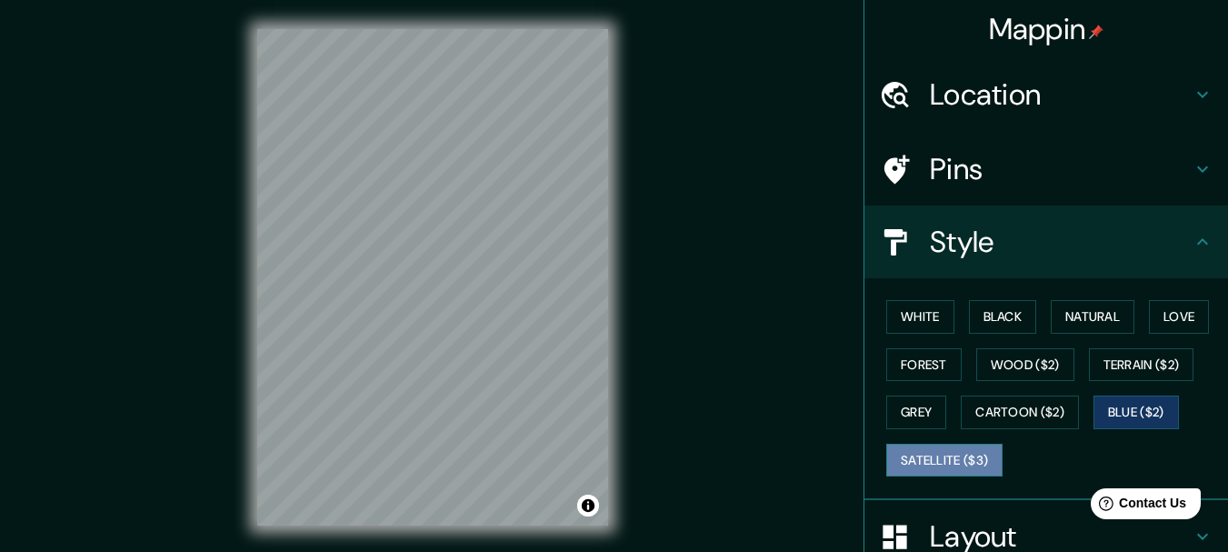
click at [929, 458] on button "Satellite ($3)" at bounding box center [944, 461] width 116 height 34
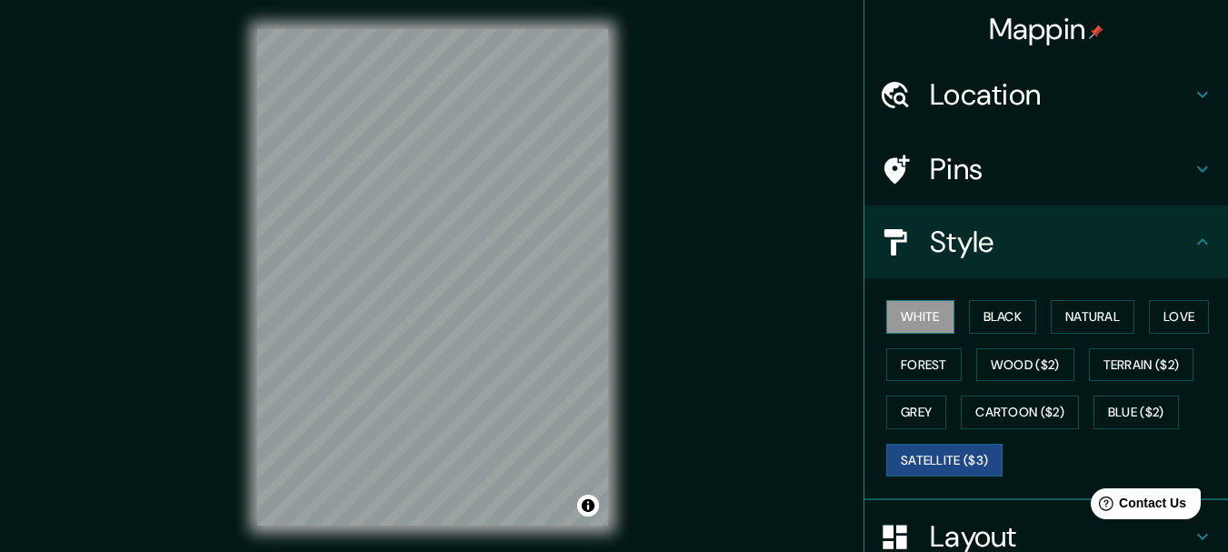
click at [901, 321] on button "White" at bounding box center [920, 317] width 68 height 34
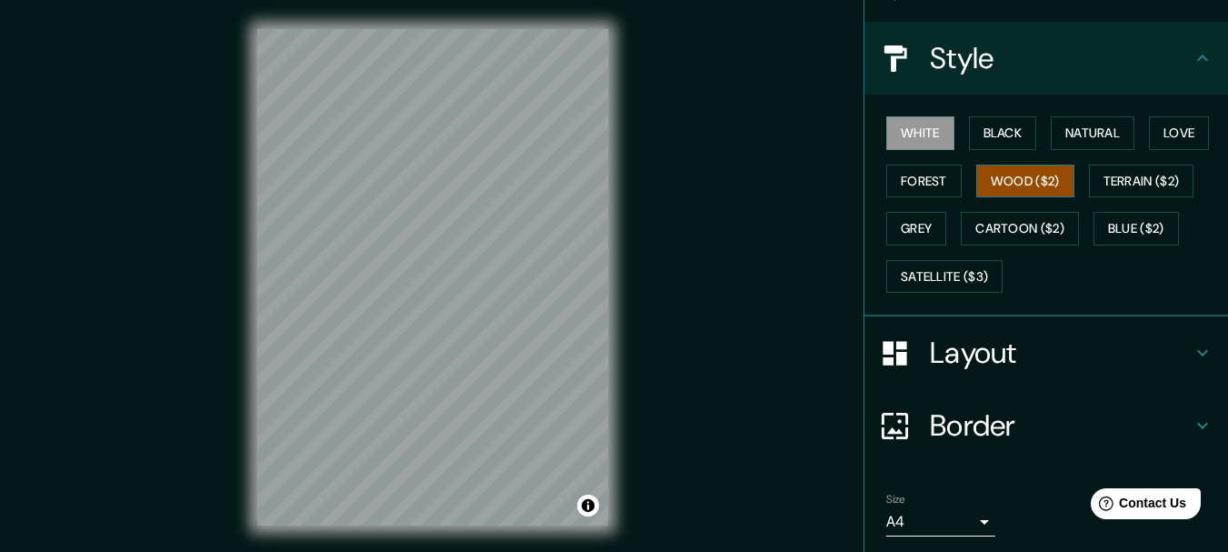
scroll to position [245, 0]
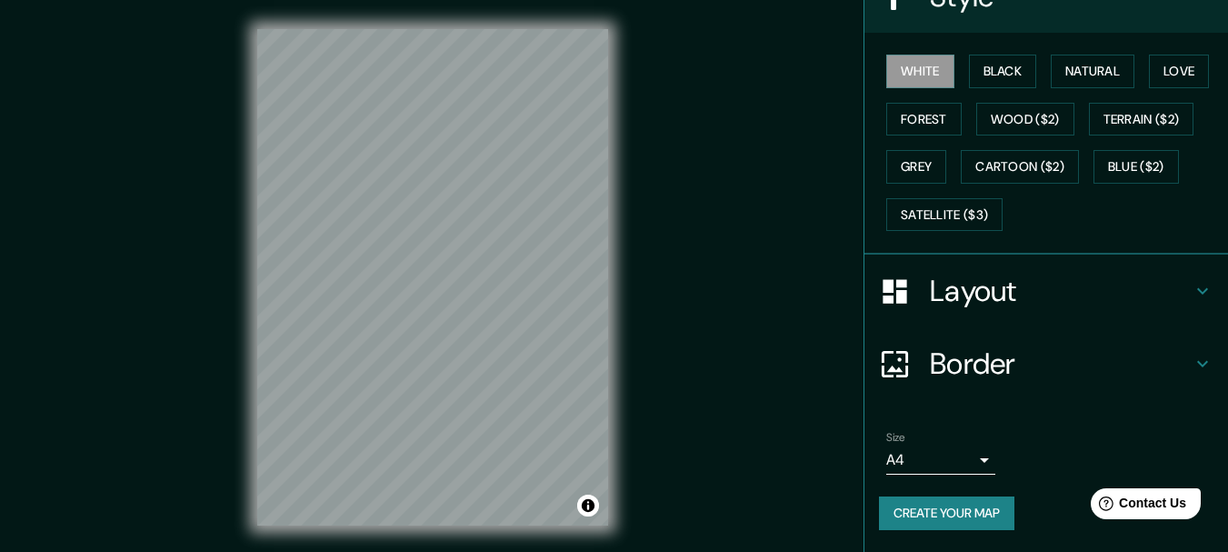
click at [958, 511] on button "Create your map" at bounding box center [946, 513] width 135 height 34
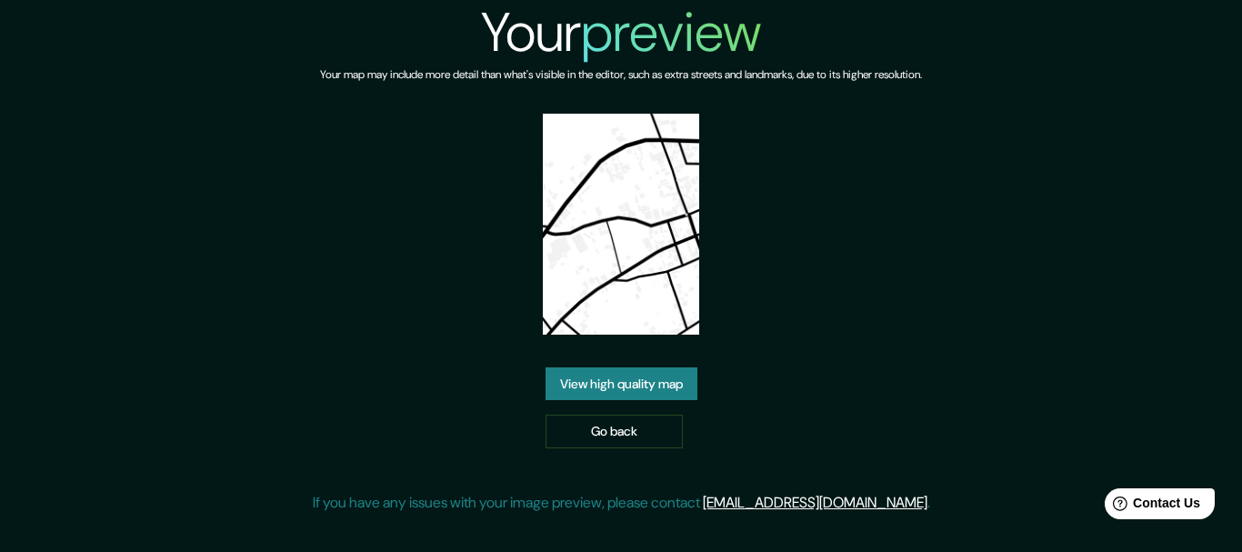
click at [618, 379] on link "View high quality map" at bounding box center [621, 384] width 152 height 34
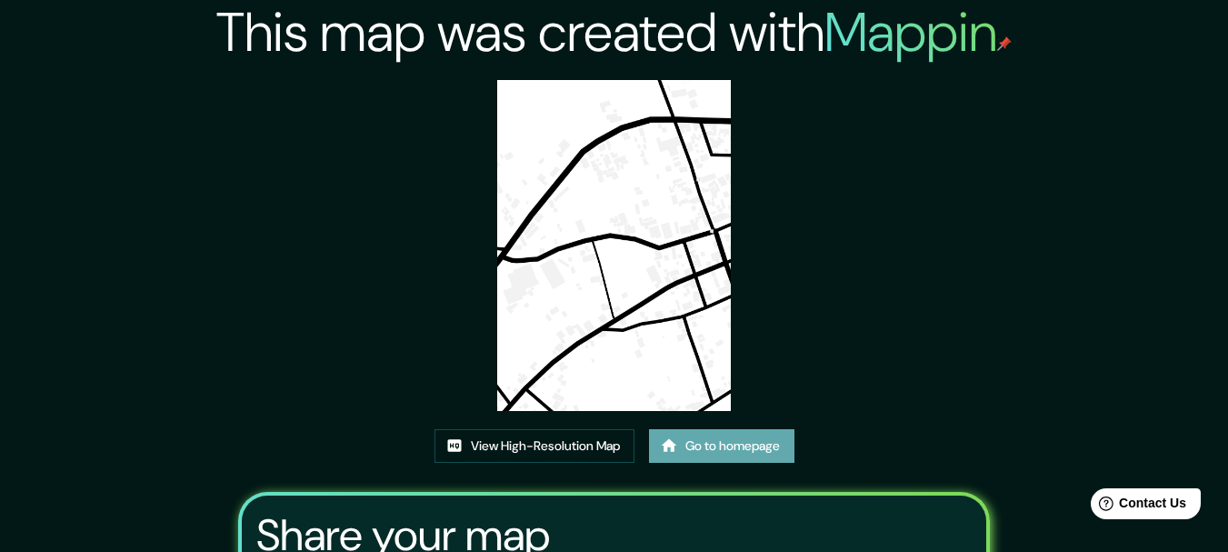
click at [735, 445] on link "Go to homepage" at bounding box center [721, 446] width 145 height 34
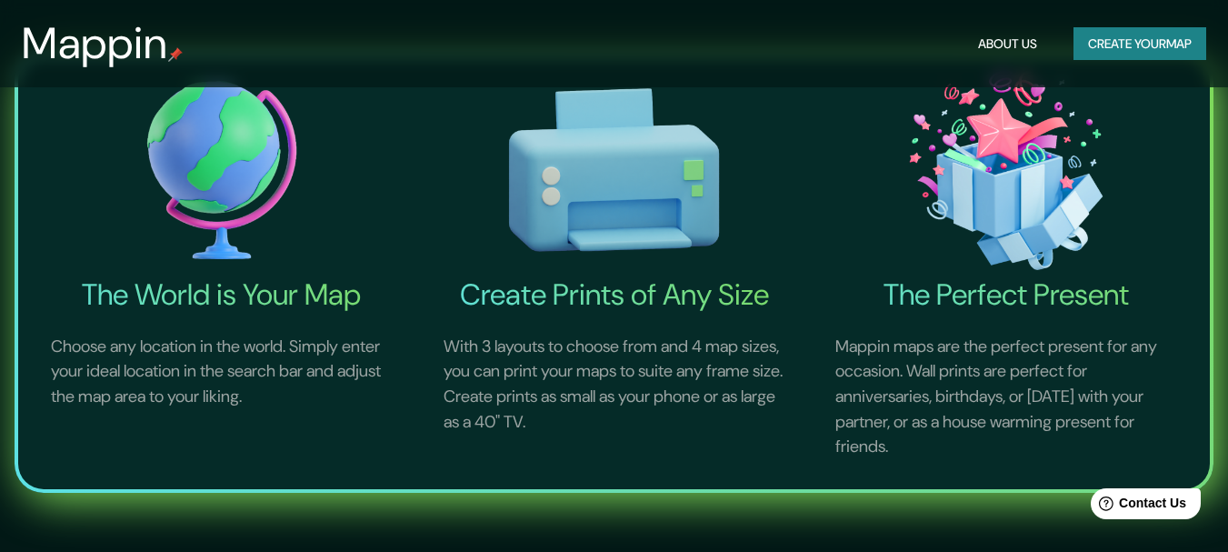
scroll to position [818, 0]
